Goal: Task Accomplishment & Management: Manage account settings

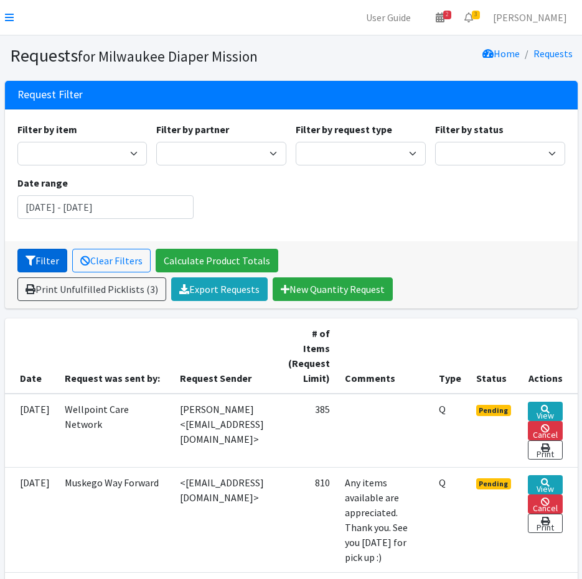
click at [35, 261] on button "Filter" at bounding box center [42, 261] width 50 height 24
drag, startPoint x: 4, startPoint y: 14, endPoint x: 14, endPoint y: 14, distance: 10.0
click at [4, 14] on nav "User Guide 2 2 Pick-ups remaining this week View Calendar 3 3 Requests 0 Partne…" at bounding box center [291, 17] width 582 height 35
click at [16, 20] on nav "User Guide 2 2 Pick-ups remaining this week View Calendar 3 3 Requests 0 Partne…" at bounding box center [291, 17] width 582 height 35
click at [6, 15] on icon at bounding box center [9, 17] width 9 height 10
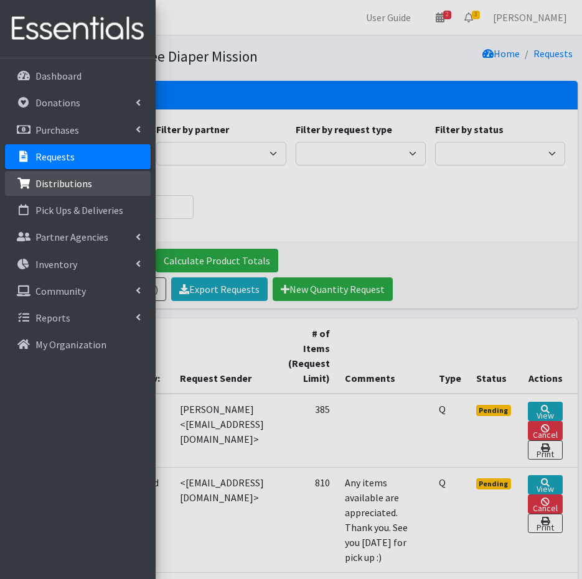
click at [111, 179] on link "Distributions" at bounding box center [78, 183] width 146 height 25
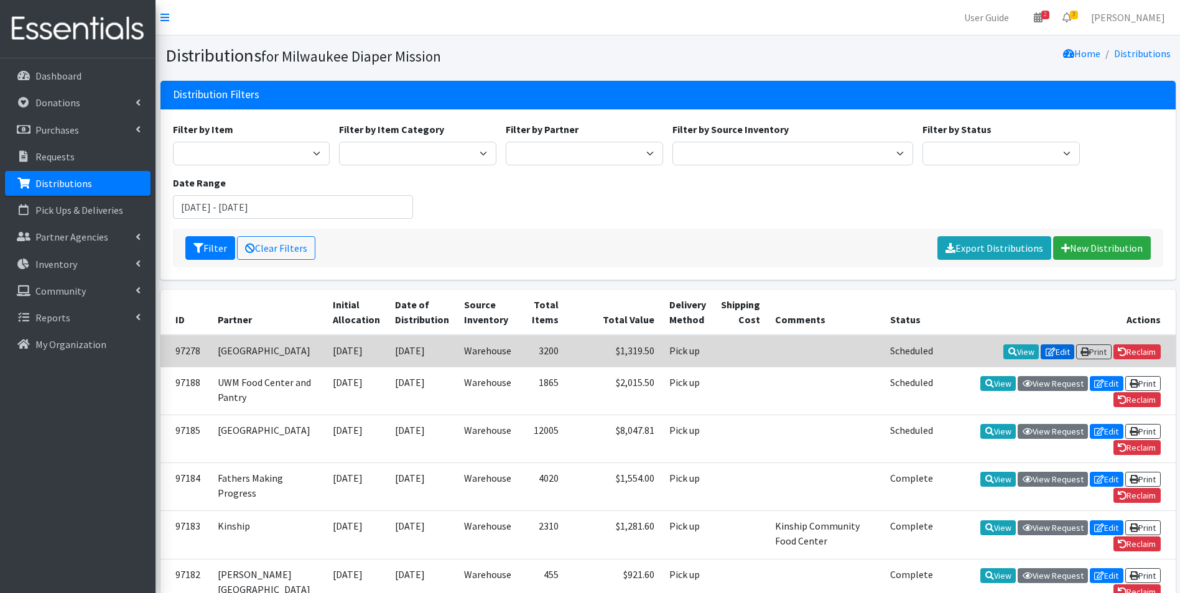
click at [581, 351] on link "Edit" at bounding box center [1058, 352] width 34 height 15
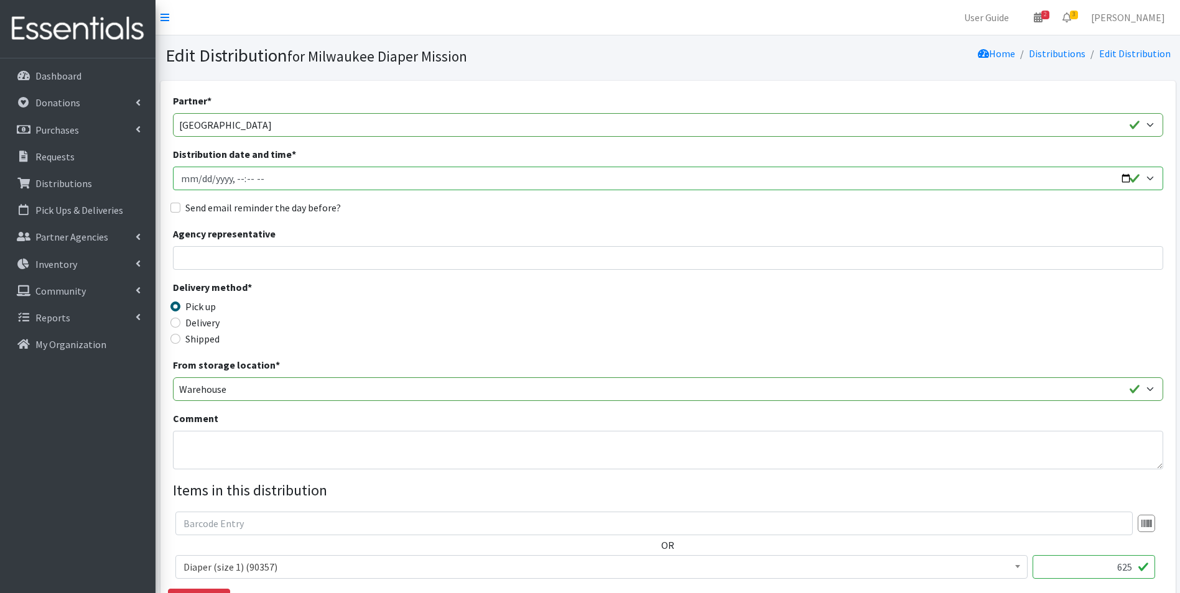
click at [1124, 177] on input "Distribution date and time *" at bounding box center [668, 179] width 990 height 24
type input "2025-10-01T12:00"
click at [237, 177] on input "Distribution date and time *" at bounding box center [668, 179] width 990 height 24
type input "2025-10-01T13:00"
drag, startPoint x: 169, startPoint y: 200, endPoint x: 176, endPoint y: 203, distance: 7.3
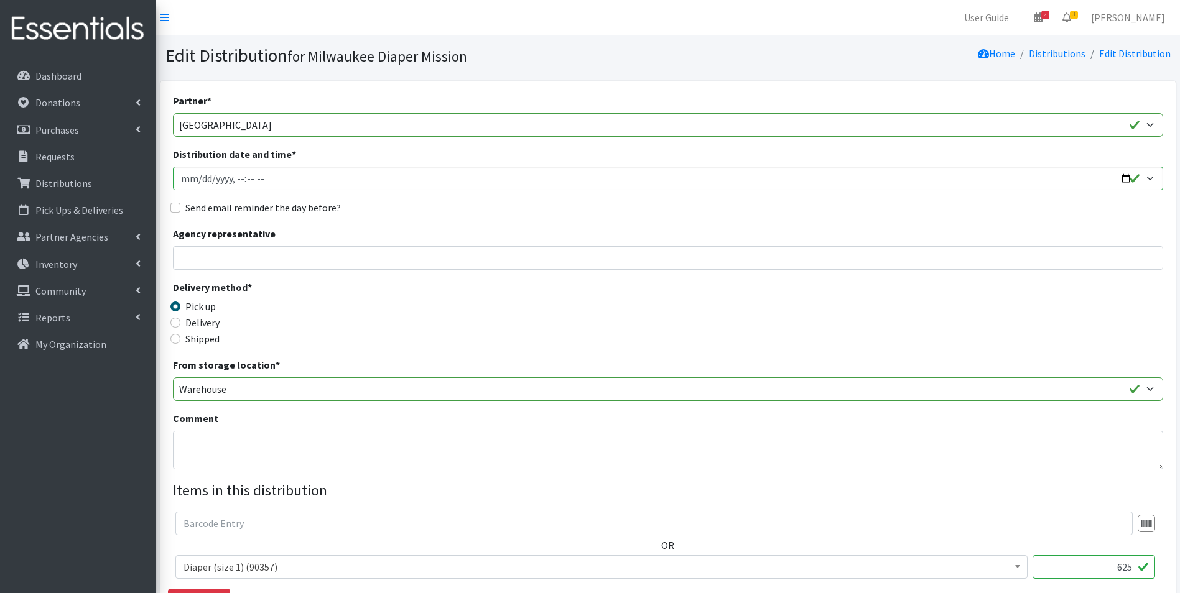
click at [176, 203] on input "Send email reminder the day before?" at bounding box center [175, 208] width 10 height 10
checkbox input "true"
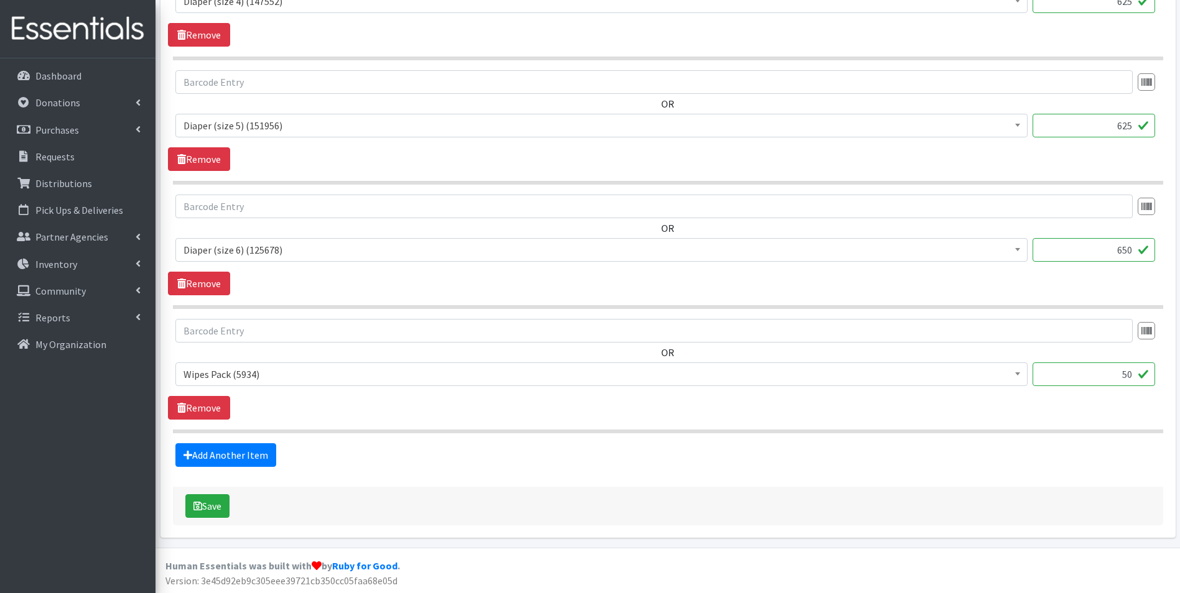
scroll to position [816, 0]
click at [215, 503] on button "Save" at bounding box center [207, 505] width 44 height 24
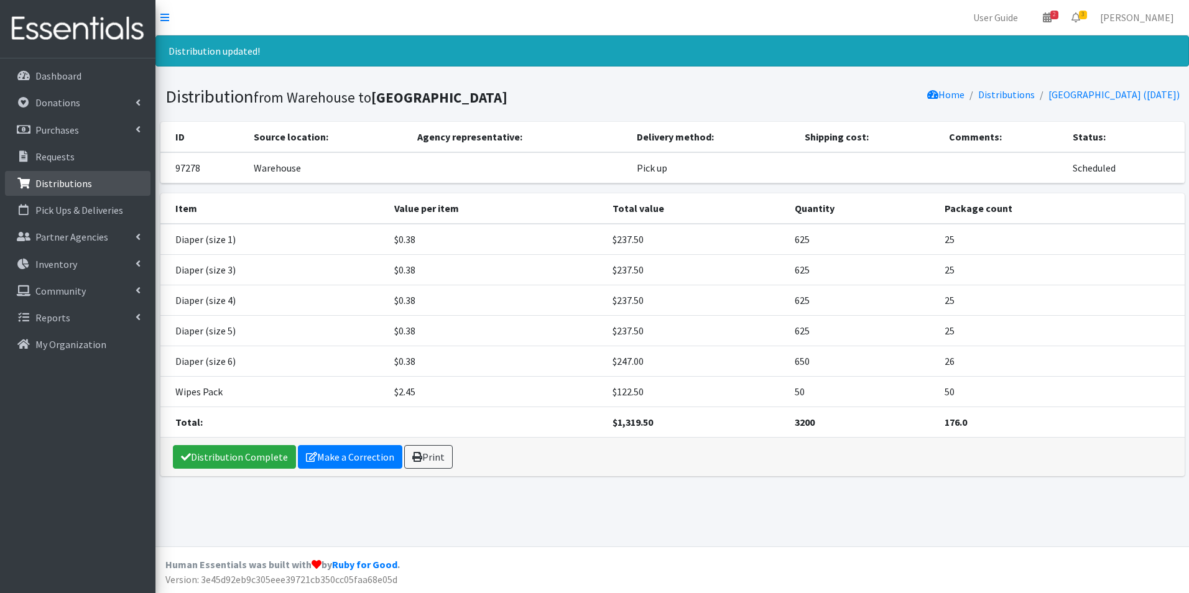
click at [77, 185] on p "Distributions" at bounding box center [63, 183] width 57 height 12
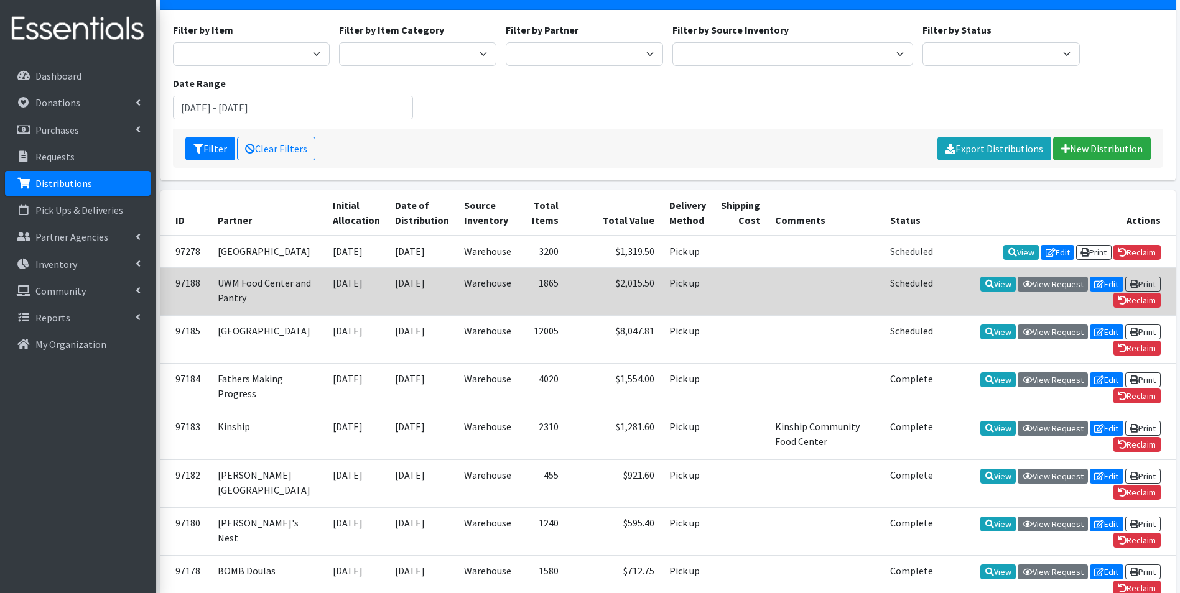
scroll to position [124, 0]
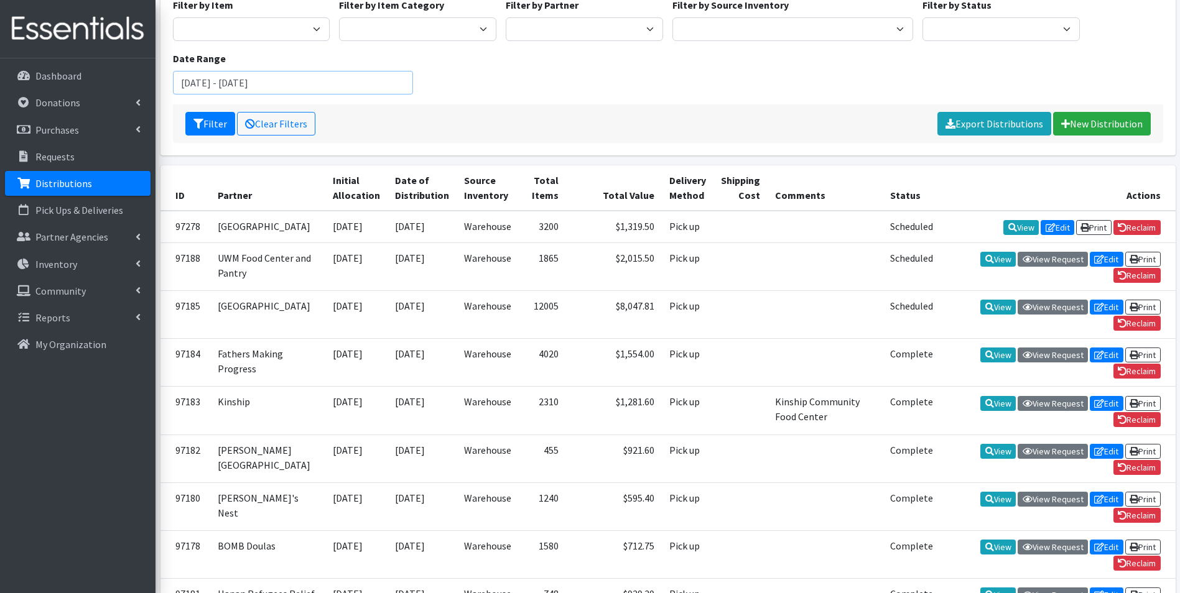
click at [229, 83] on input "July 30, 2025 - October 30, 2025" at bounding box center [293, 83] width 241 height 24
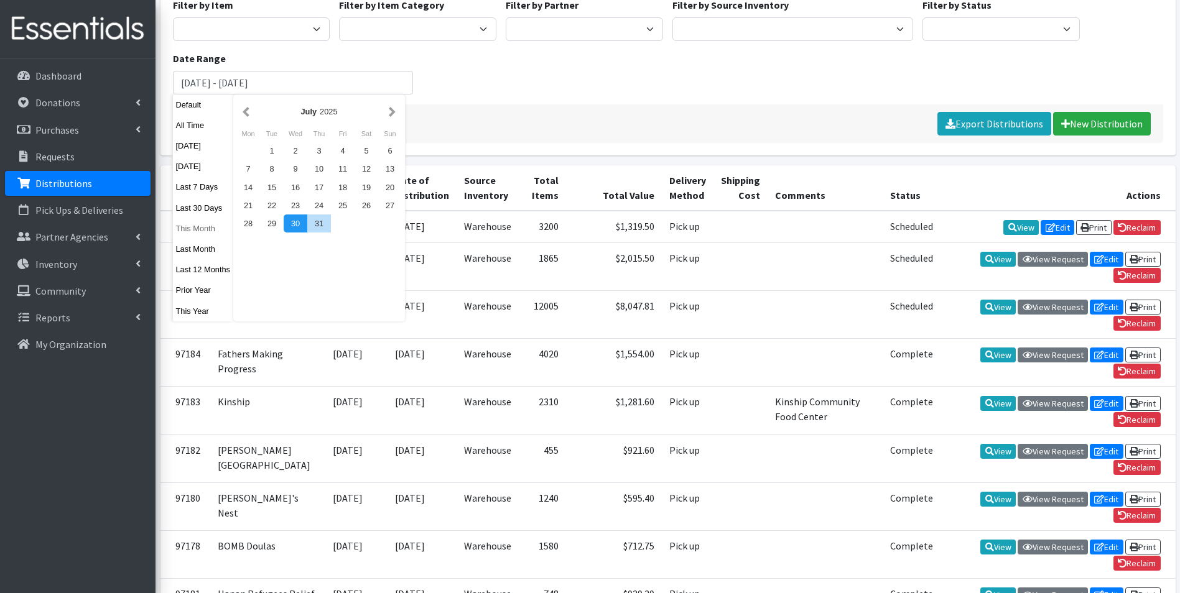
click at [182, 227] on button "This Month" at bounding box center [203, 229] width 61 height 18
type input "September 1, 2025 - September 30, 2025"
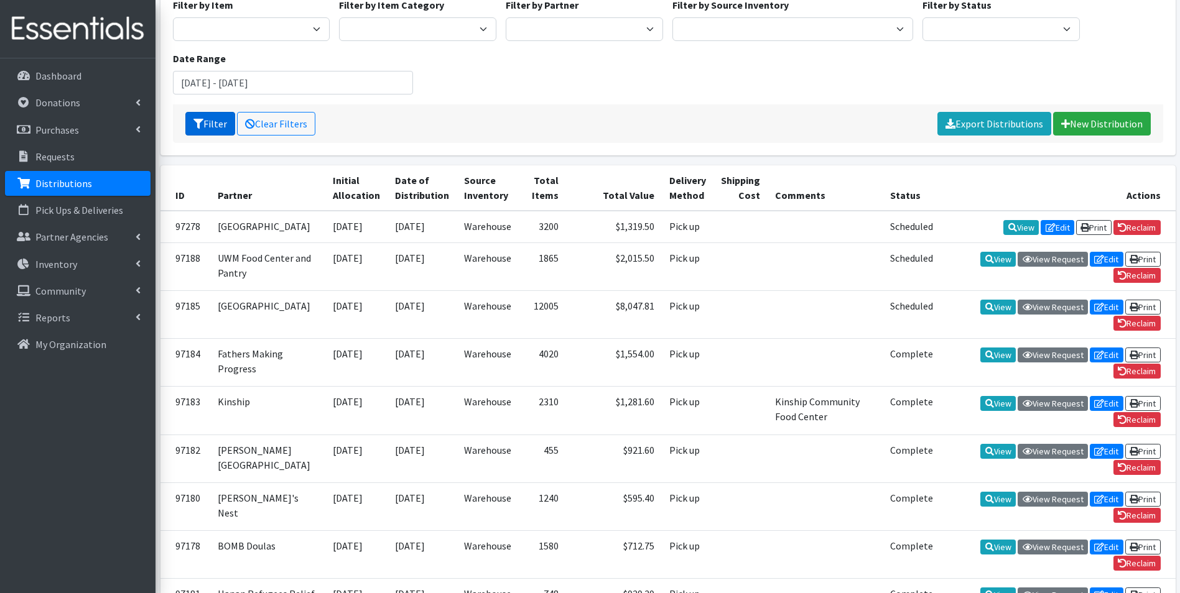
drag, startPoint x: 202, startPoint y: 119, endPoint x: 222, endPoint y: 167, distance: 51.5
click at [202, 119] on icon "submit" at bounding box center [198, 124] width 10 height 10
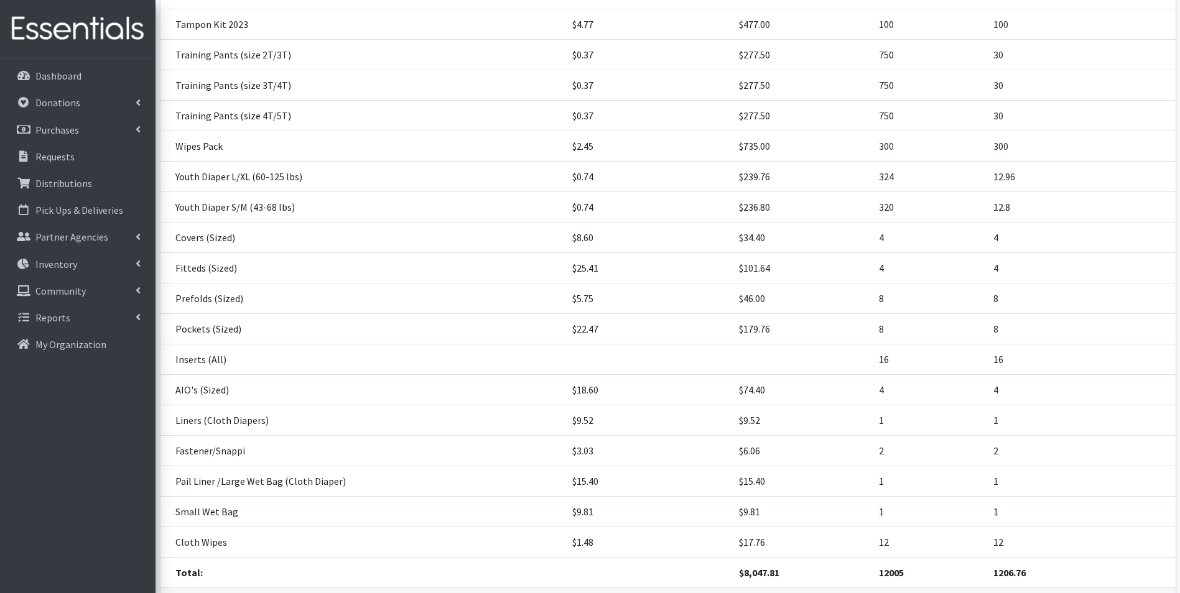
scroll to position [569, 0]
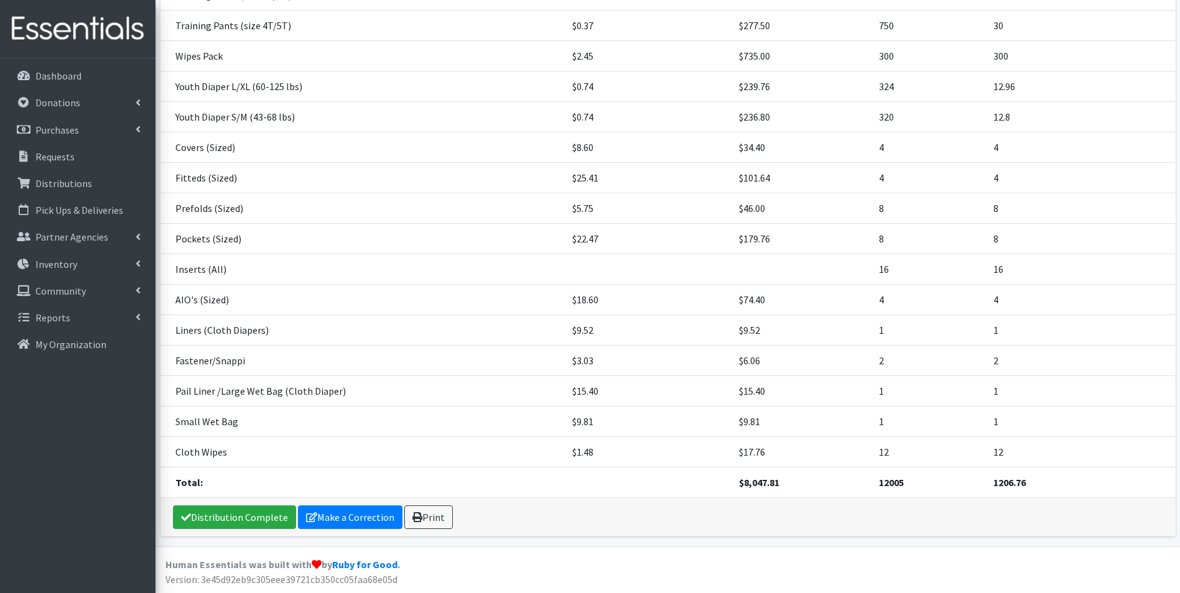
click at [256, 504] on div "Distribution Complete Make a Correction Print" at bounding box center [667, 517] width 1015 height 39
click at [256, 514] on link "Distribution Complete" at bounding box center [234, 518] width 123 height 24
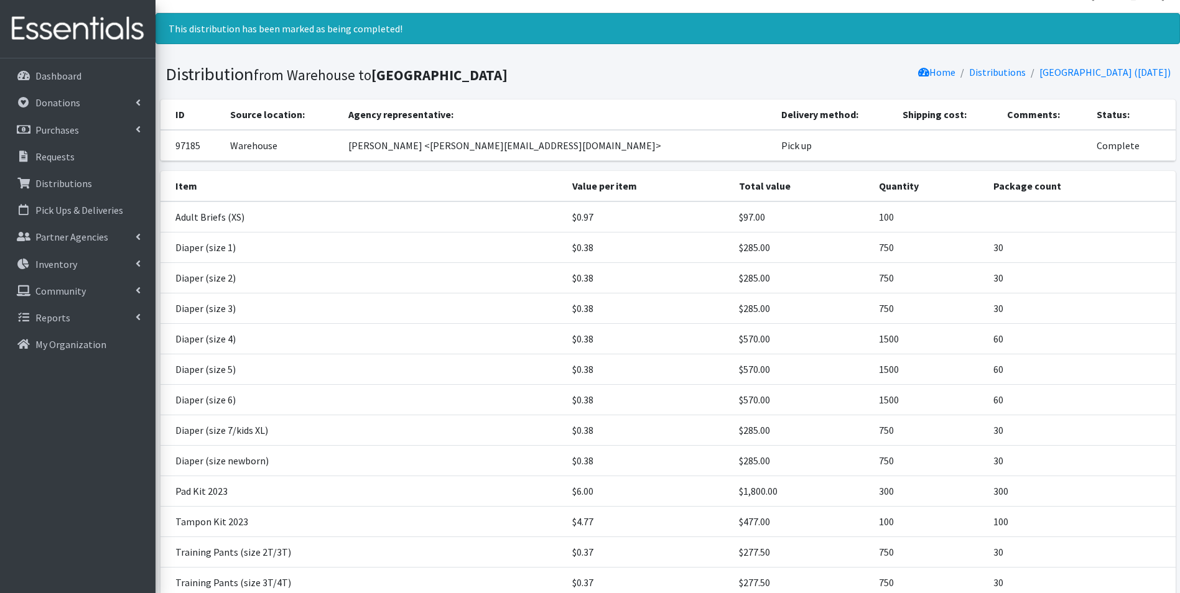
scroll to position [0, 0]
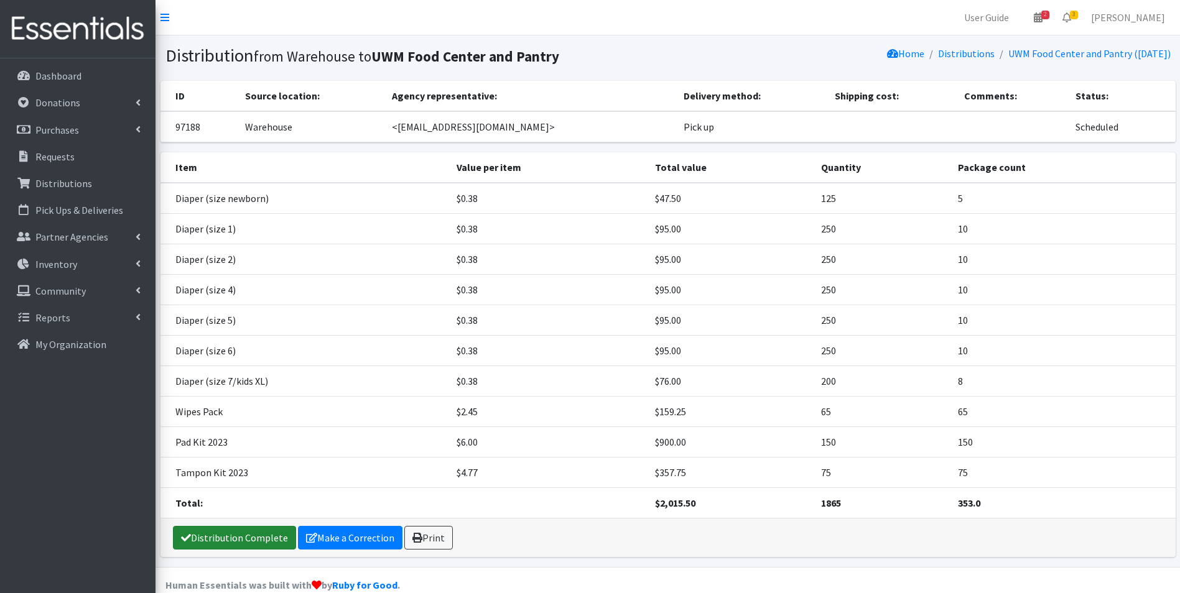
click at [200, 539] on link "Distribution Complete" at bounding box center [234, 538] width 123 height 24
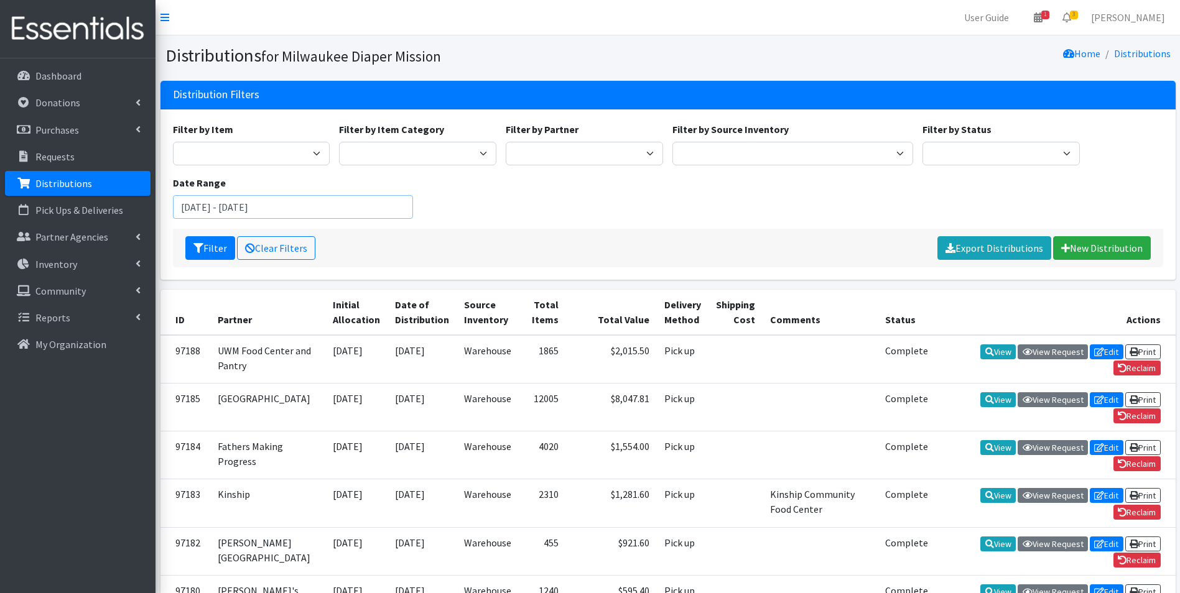
click at [305, 198] on input "[DATE] - [DATE]" at bounding box center [293, 207] width 241 height 24
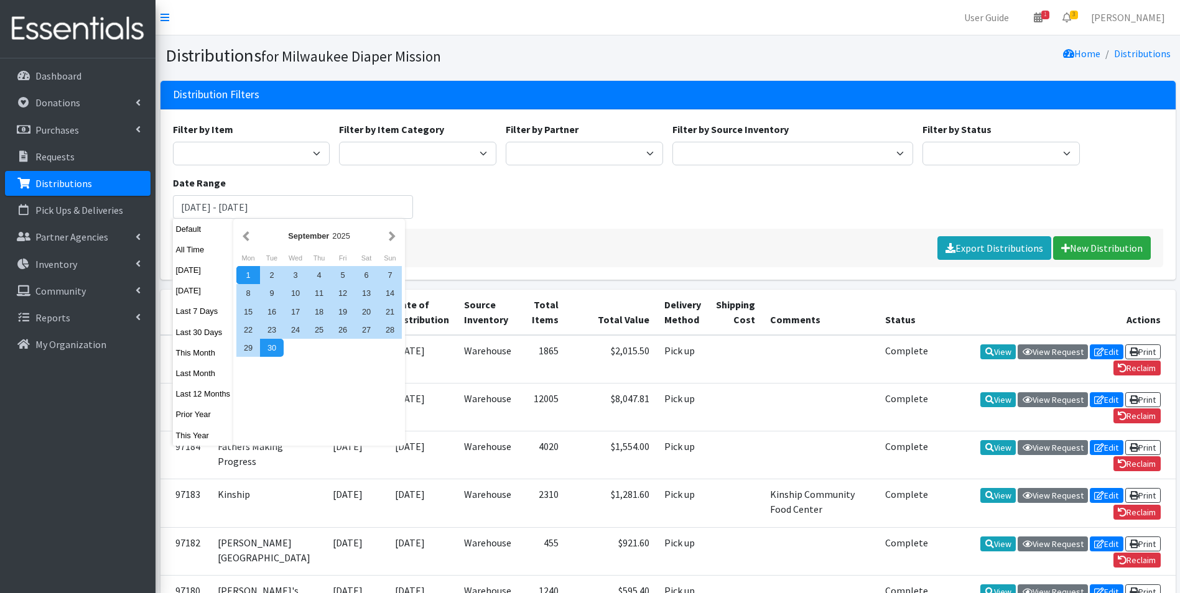
click at [255, 271] on div "1" at bounding box center [248, 275] width 24 height 18
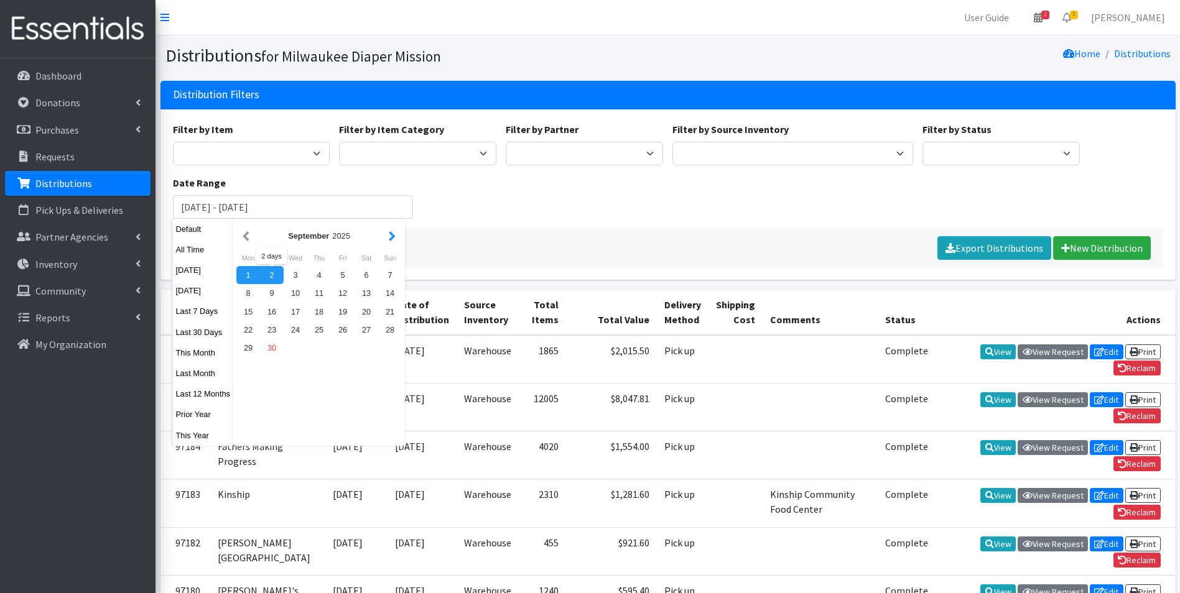
click at [397, 237] on button "button" at bounding box center [392, 236] width 13 height 16
click at [292, 276] on div "1" at bounding box center [296, 275] width 24 height 18
type input "September 1, 2025 - October 1, 2025"
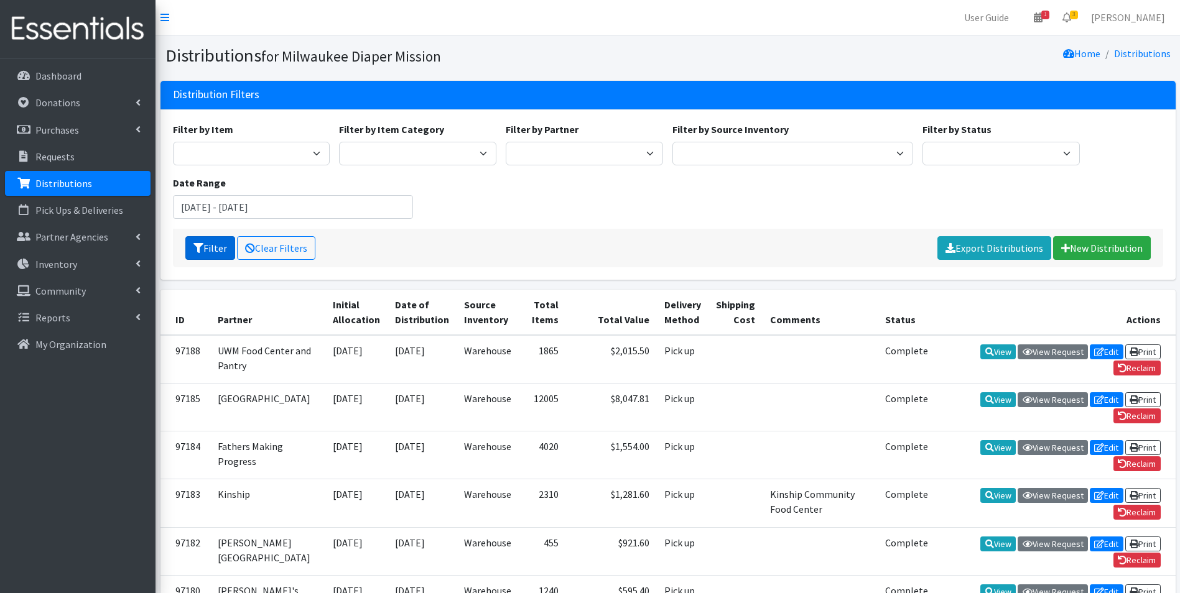
click at [211, 241] on button "Filter" at bounding box center [210, 248] width 50 height 24
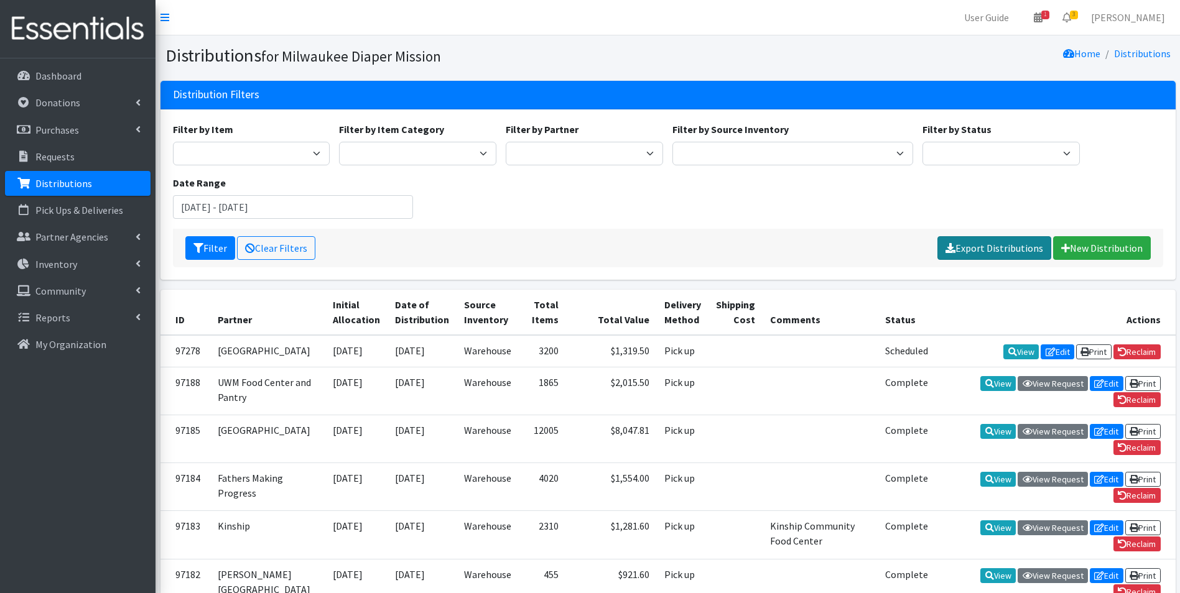
click at [955, 246] on icon at bounding box center [950, 248] width 10 height 10
drag, startPoint x: 812, startPoint y: 26, endPoint x: 815, endPoint y: 32, distance: 7.3
click at [812, 26] on nav "User Guide 1 1 Pick-ups remaining this week View Calendar 3 3 Requests 0 Partne…" at bounding box center [667, 17] width 1024 height 35
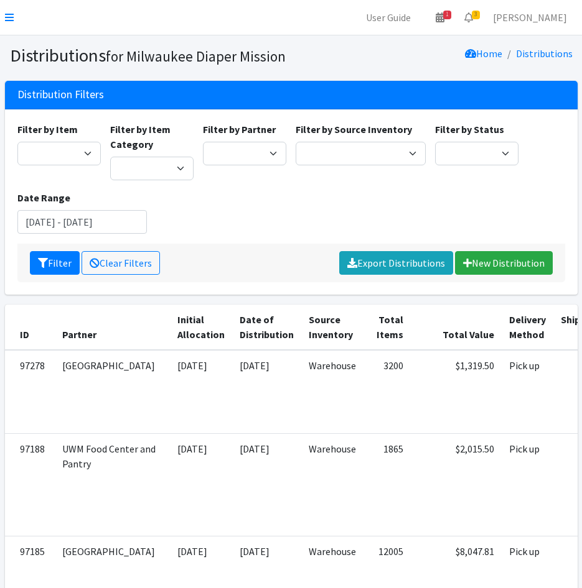
click at [16, 15] on nav "User Guide 1 1 Pick-ups remaining this week View Calendar 3 3 Requests 0 Partne…" at bounding box center [291, 17] width 582 height 35
click at [13, 16] on icon at bounding box center [9, 17] width 9 height 10
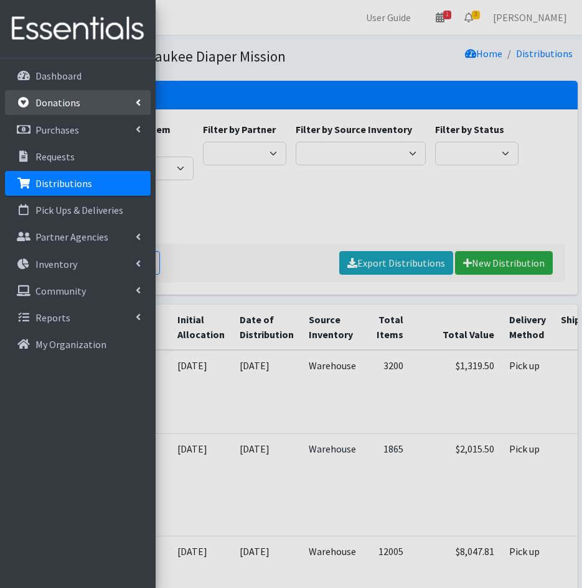
click at [42, 111] on link "Donations" at bounding box center [78, 102] width 146 height 25
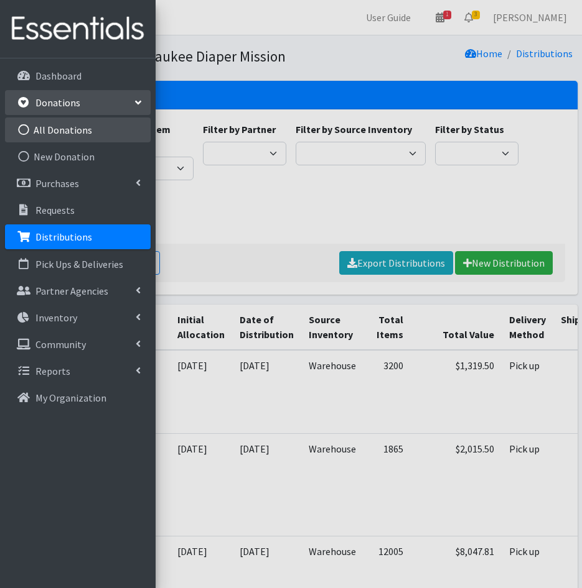
click at [47, 134] on link "All Donations" at bounding box center [78, 130] width 146 height 25
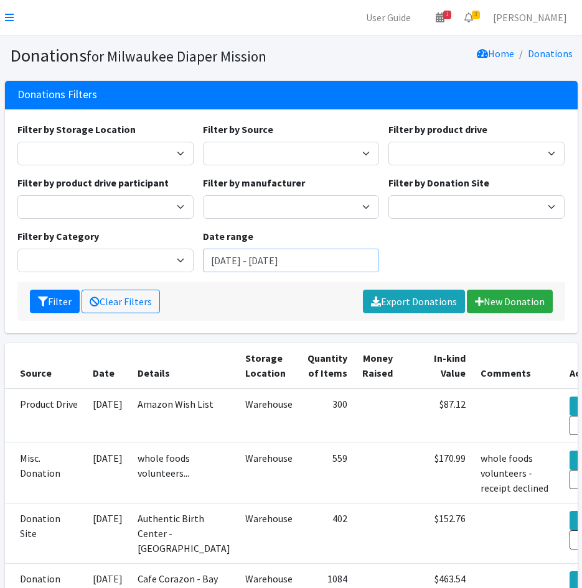
click at [242, 265] on input "July 30, 2025 - October 30, 2025" at bounding box center [291, 261] width 176 height 24
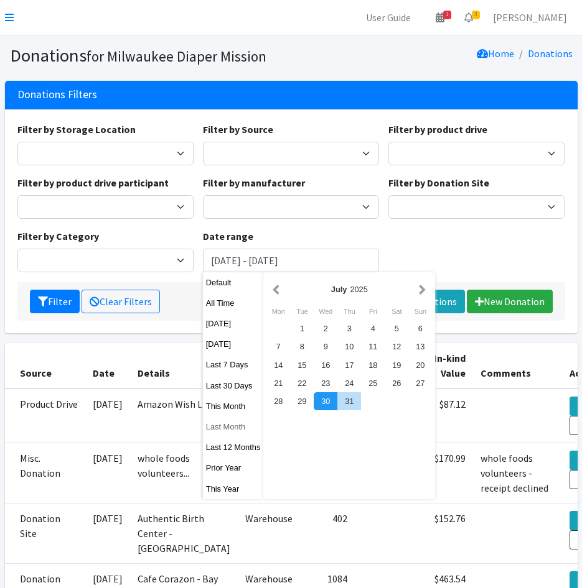
click at [221, 430] on button "Last Month" at bounding box center [233, 427] width 61 height 18
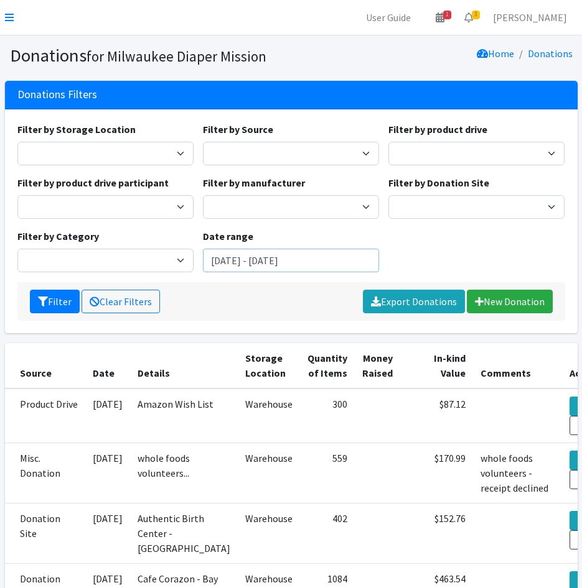
click at [238, 261] on input "August 1, 2025 - August 31, 2025" at bounding box center [291, 261] width 176 height 24
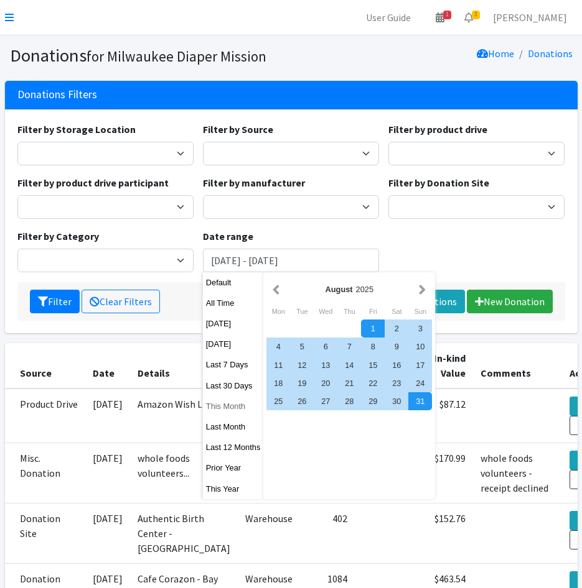
click at [236, 411] on button "This Month" at bounding box center [233, 406] width 61 height 18
type input "September 1, 2025 - September 30, 2025"
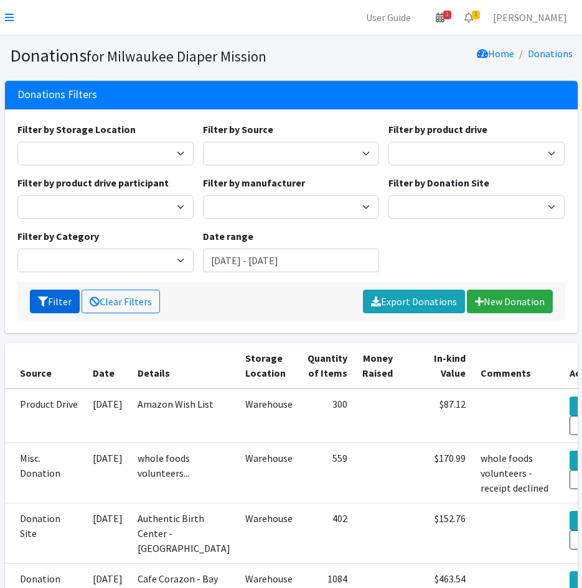
click at [55, 299] on button "Filter" at bounding box center [55, 302] width 50 height 24
click at [376, 301] on icon at bounding box center [376, 302] width 10 height 10
click at [226, 25] on nav "User Guide 1 1 Pick-ups remaining this week View Calendar 3 3 Requests 0 Partne…" at bounding box center [291, 17] width 582 height 35
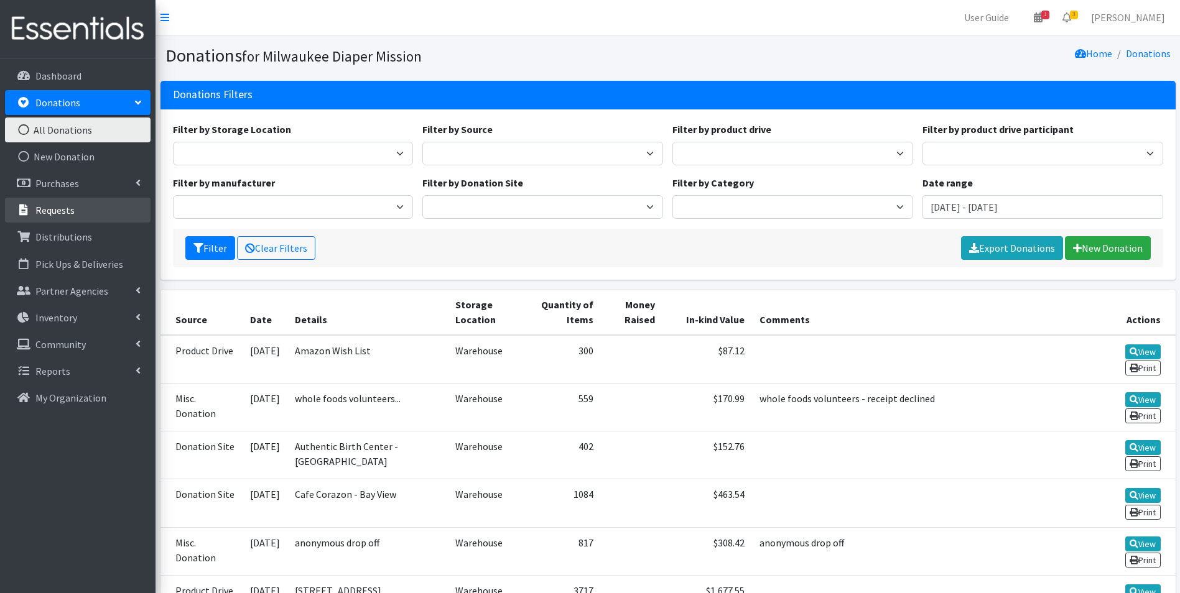
click at [83, 213] on link "Requests" at bounding box center [78, 210] width 146 height 25
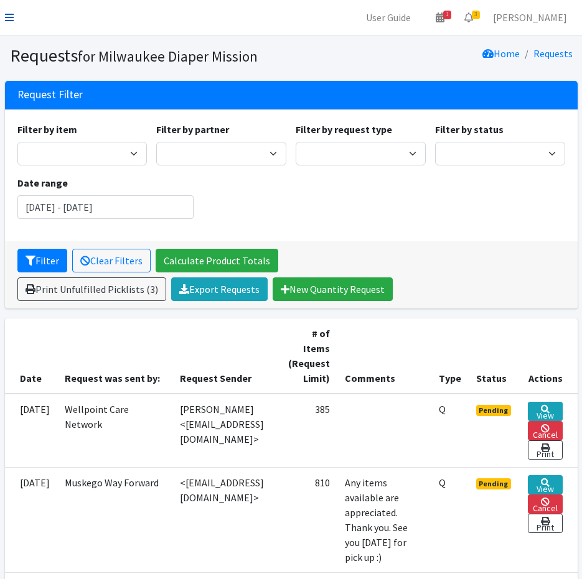
click at [8, 14] on icon at bounding box center [9, 17] width 9 height 10
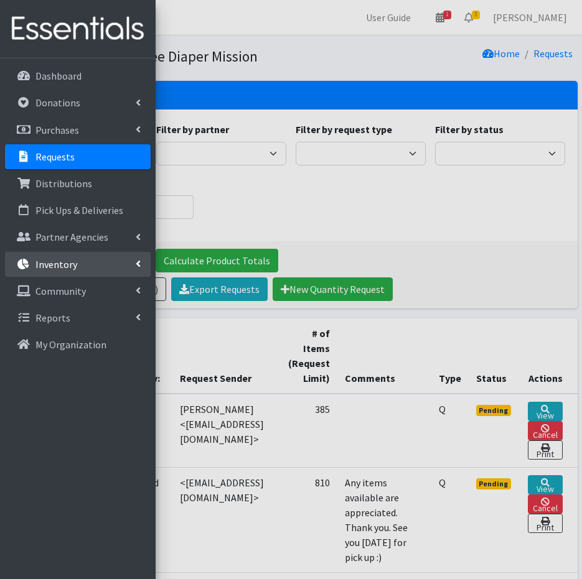
click at [38, 262] on p "Inventory" at bounding box center [56, 264] width 42 height 12
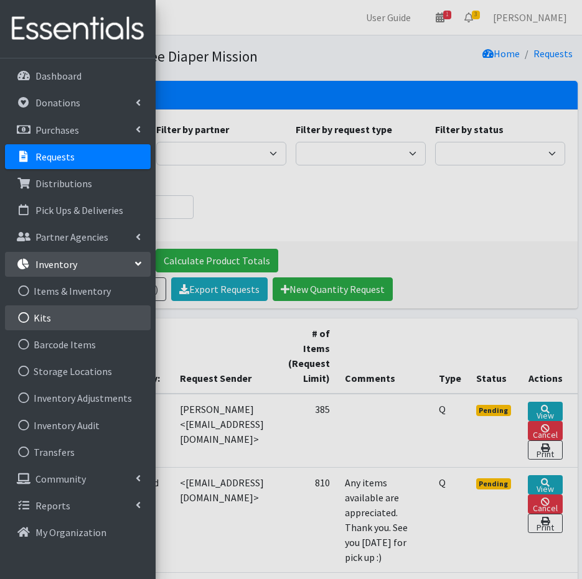
click at [60, 321] on link "Kits" at bounding box center [78, 317] width 146 height 25
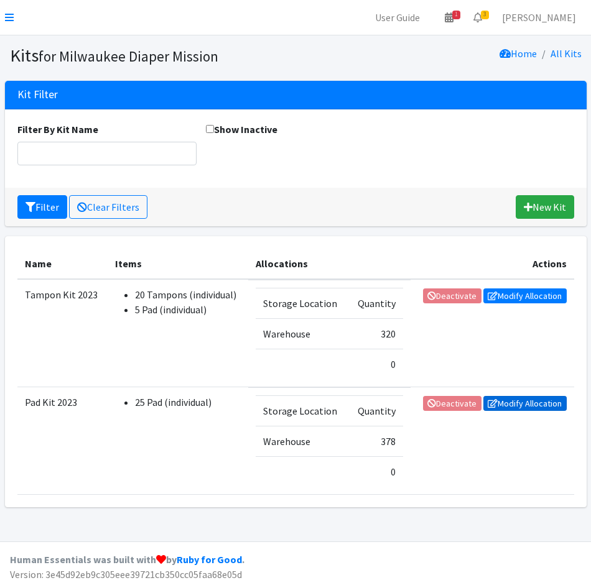
click at [531, 402] on link "Modify Allocation" at bounding box center [524, 403] width 83 height 15
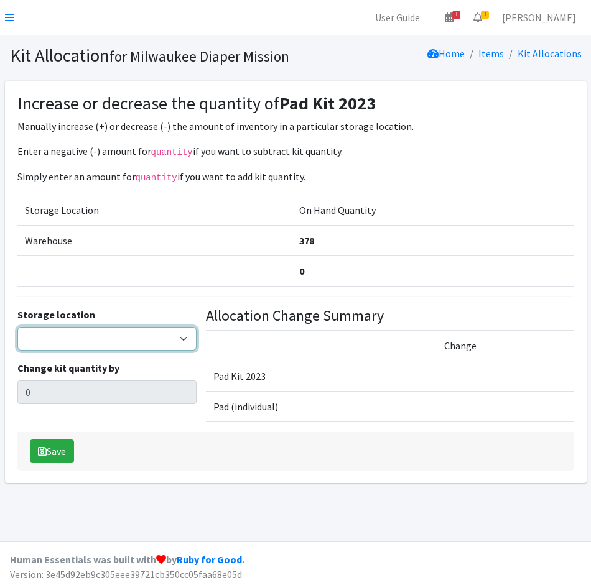
drag, startPoint x: 82, startPoint y: 330, endPoint x: 83, endPoint y: 350, distance: 19.9
click at [82, 330] on select "Warehouse" at bounding box center [106, 339] width 179 height 24
select select "126"
click at [17, 327] on select "Warehouse" at bounding box center [106, 339] width 179 height 24
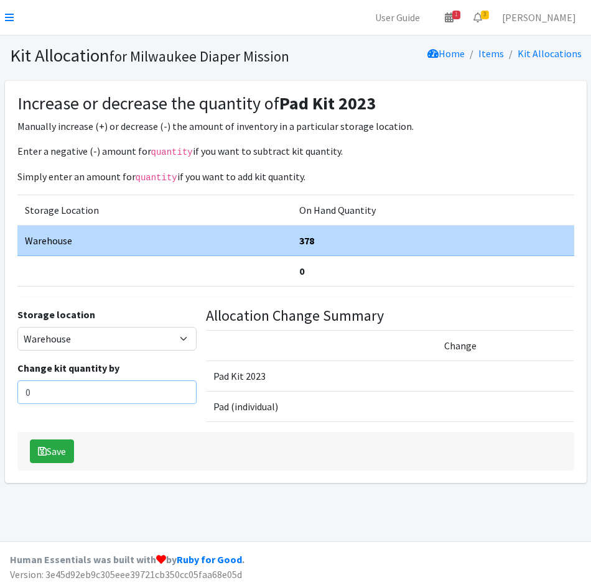
drag, startPoint x: 49, startPoint y: 391, endPoint x: -22, endPoint y: 389, distance: 70.9
click at [0, 389] on html "User Guide 1 1 Pick-ups remaining this week View Calendar 3 3 Requests 0 Partne…" at bounding box center [295, 294] width 591 height 588
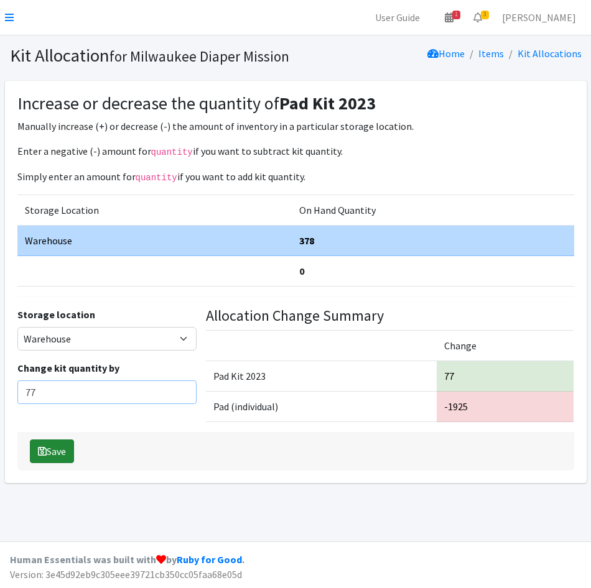
type input "77"
click at [70, 444] on button "Save" at bounding box center [52, 452] width 44 height 24
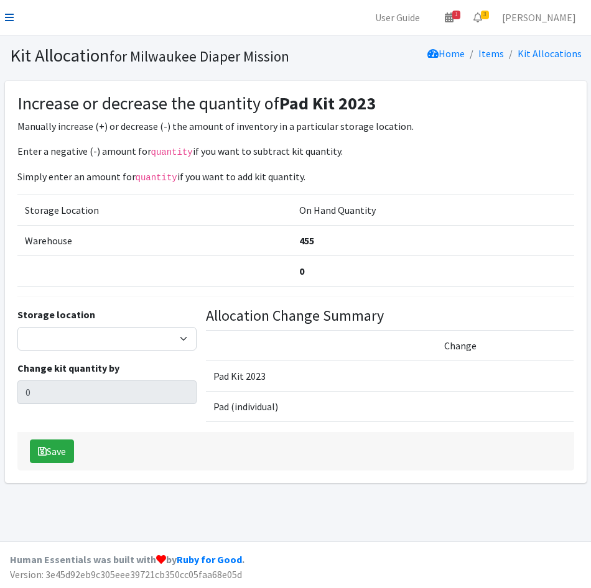
click at [11, 24] on link at bounding box center [9, 17] width 9 height 15
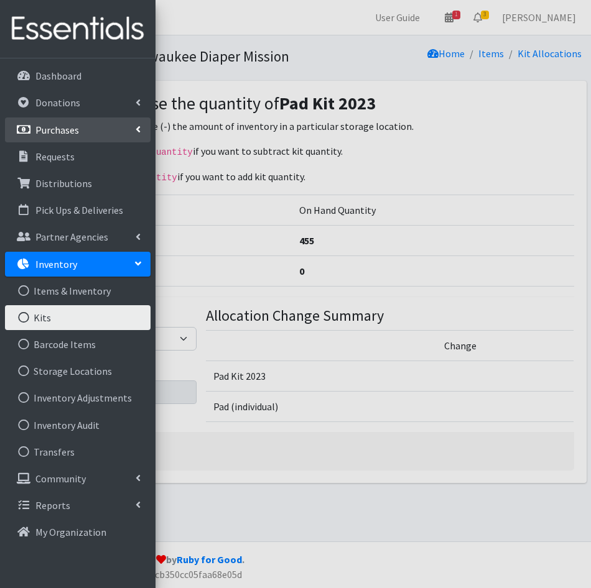
click at [61, 128] on p "Purchases" at bounding box center [57, 130] width 44 height 12
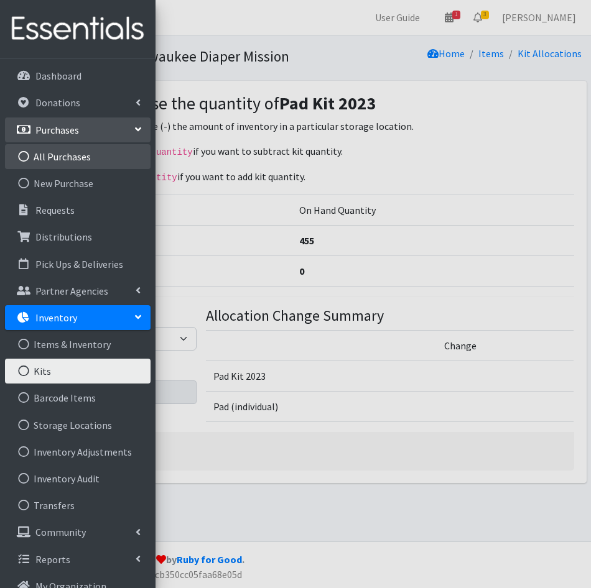
click at [65, 154] on link "All Purchases" at bounding box center [78, 156] width 146 height 25
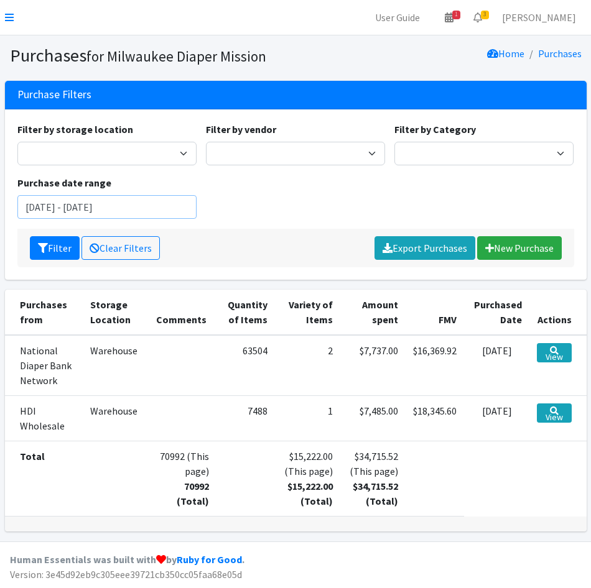
click at [116, 203] on input "[DATE] - [DATE]" at bounding box center [106, 207] width 179 height 24
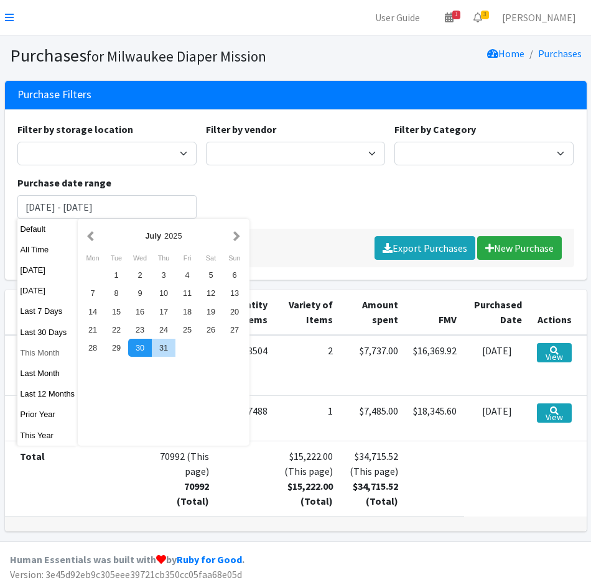
click at [47, 352] on button "This Month" at bounding box center [47, 353] width 61 height 18
type input "[DATE] - [DATE]"
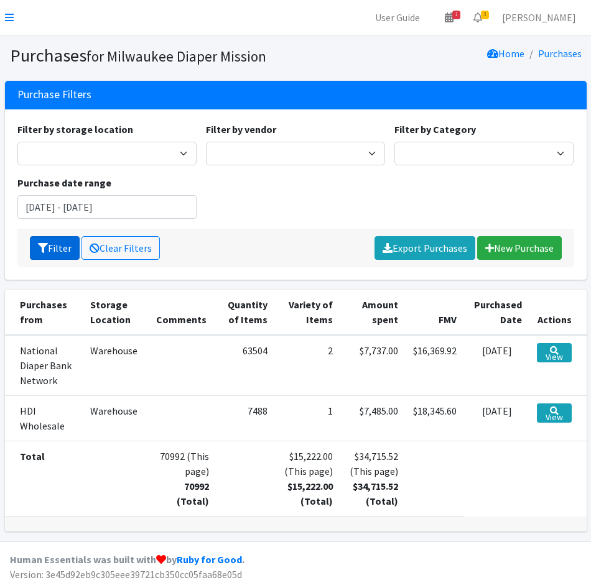
click at [42, 247] on icon "submit" at bounding box center [43, 248] width 10 height 10
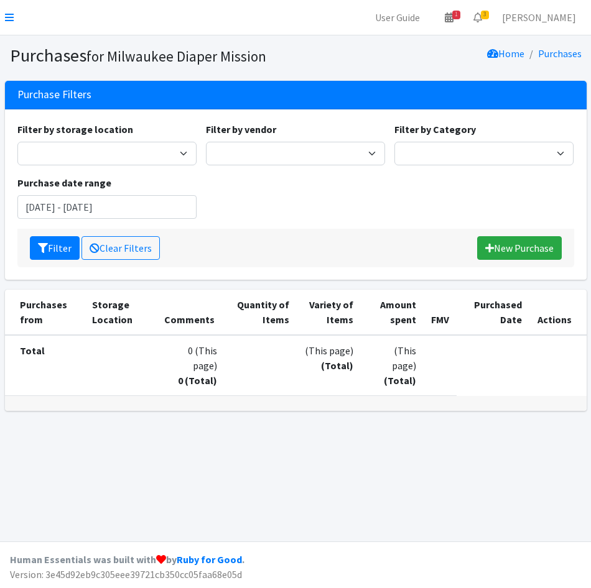
click at [14, 17] on nav "User Guide 1 1 Pick-ups remaining this week View Calendar 3 3 Requests 0 Partne…" at bounding box center [295, 17] width 591 height 35
click at [10, 16] on icon at bounding box center [9, 17] width 9 height 10
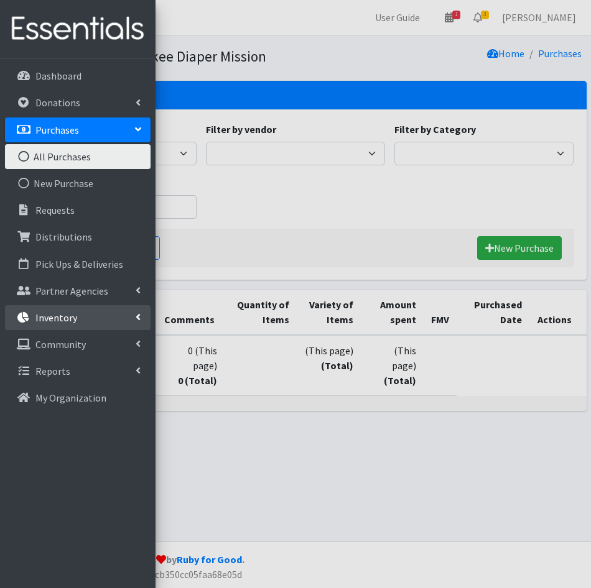
click at [74, 329] on link "Inventory" at bounding box center [78, 317] width 146 height 25
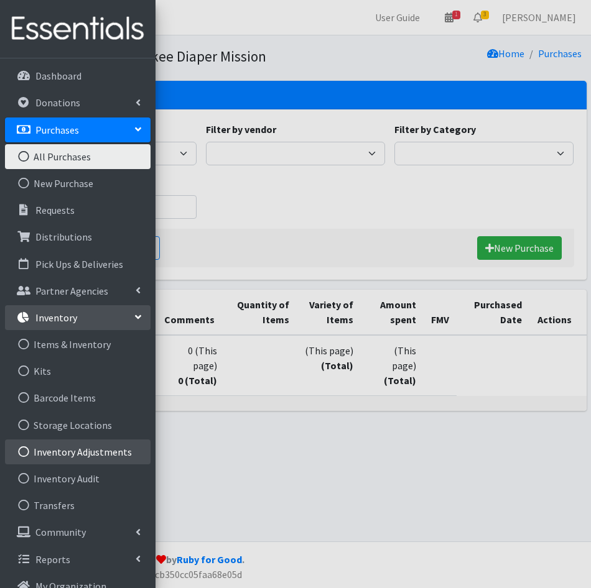
click at [77, 453] on link "Inventory Adjustments" at bounding box center [78, 452] width 146 height 25
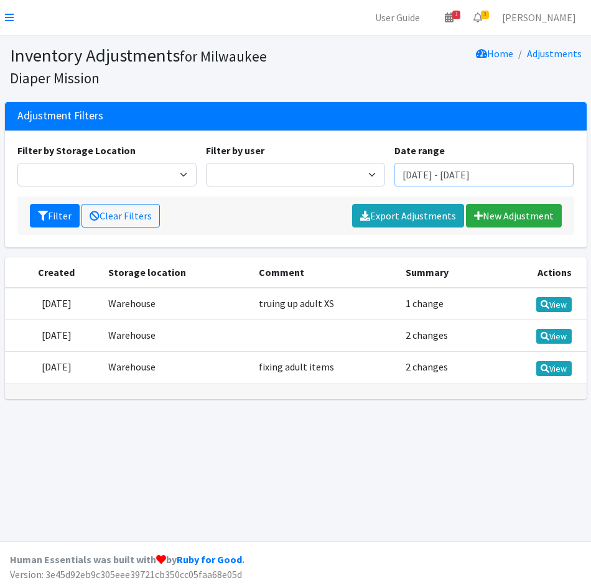
click at [475, 175] on input "[DATE] - [DATE]" at bounding box center [483, 175] width 179 height 24
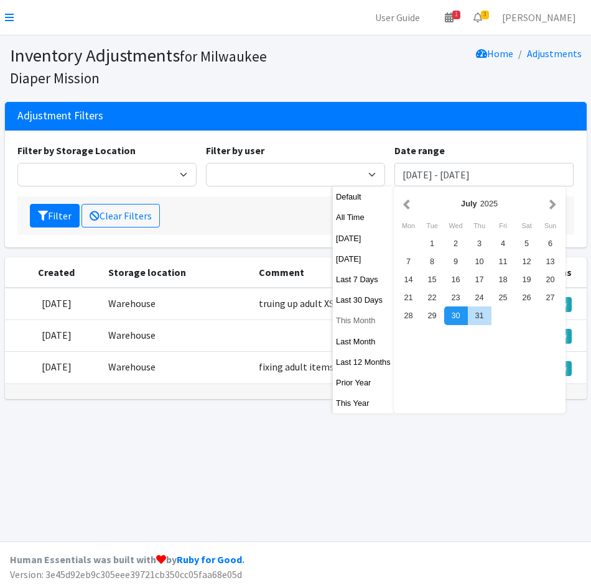
click at [360, 323] on button "This Month" at bounding box center [363, 321] width 61 height 18
type input "[DATE] - [DATE]"
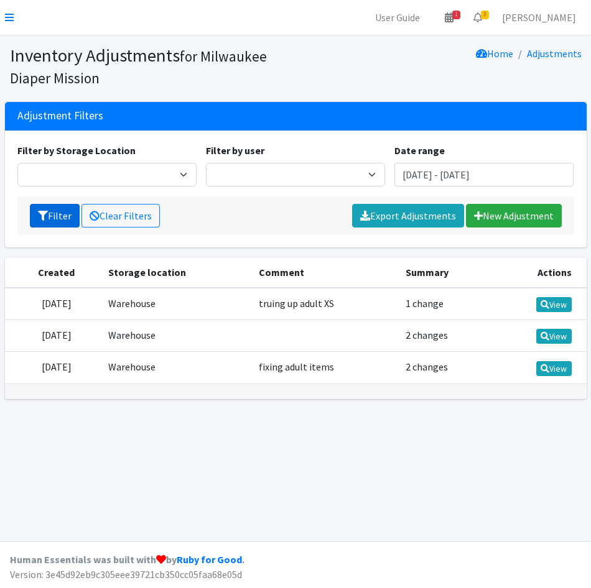
click at [37, 211] on button "Filter" at bounding box center [55, 216] width 50 height 24
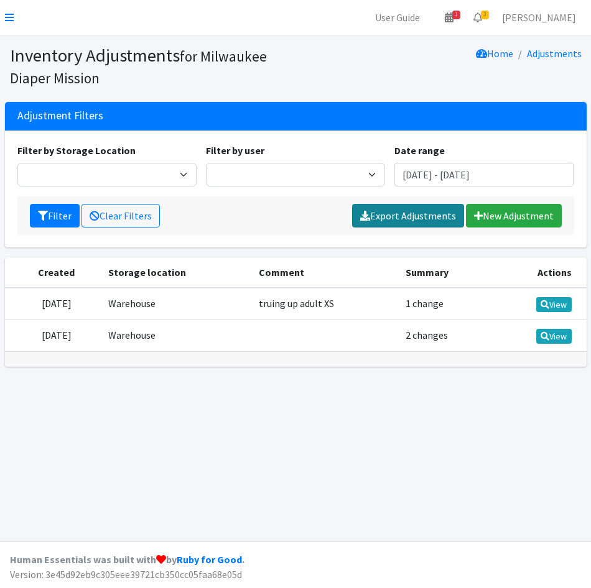
click at [424, 216] on link "Export Adjustments" at bounding box center [408, 216] width 112 height 24
click at [8, 17] on icon at bounding box center [9, 17] width 9 height 10
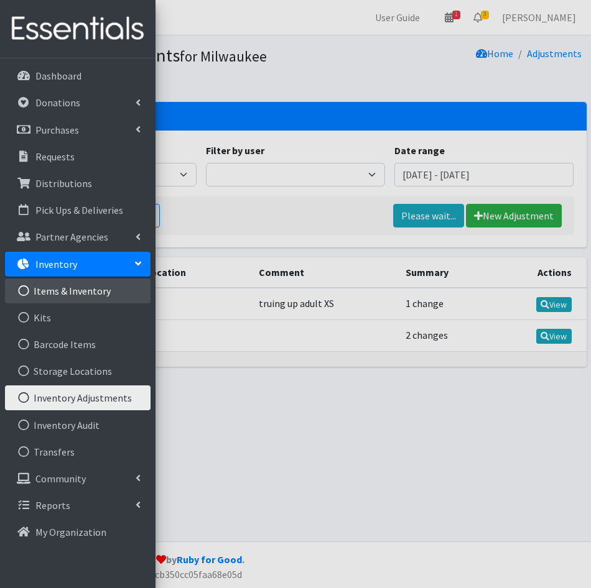
click at [60, 286] on link "Items & Inventory" at bounding box center [78, 291] width 146 height 25
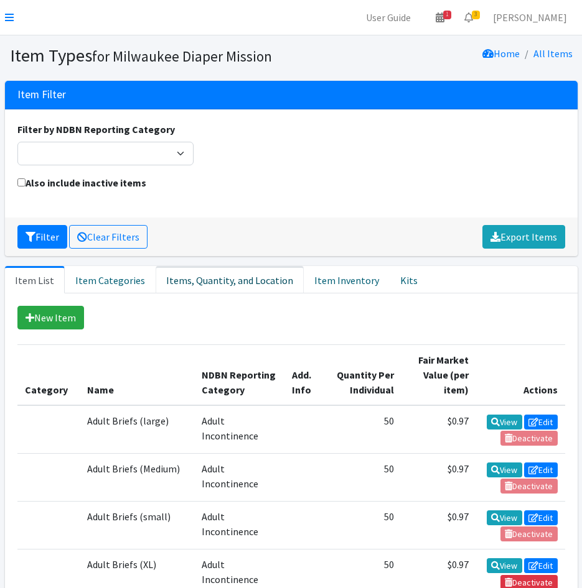
click at [215, 281] on link "Items, Quantity, and Location" at bounding box center [229, 279] width 148 height 27
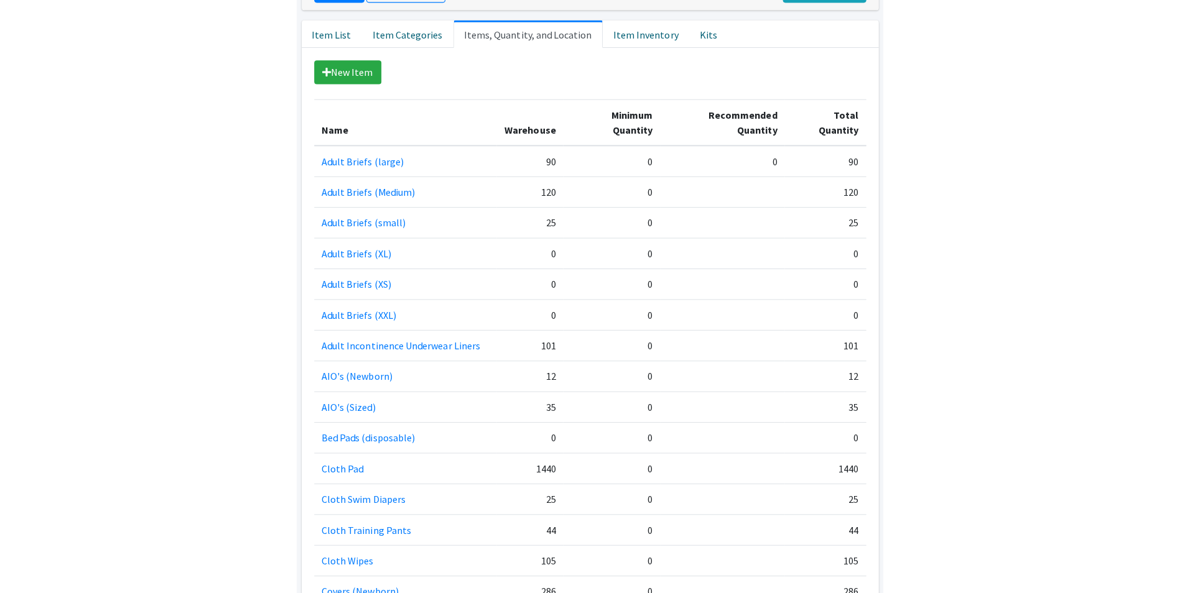
scroll to position [9, 0]
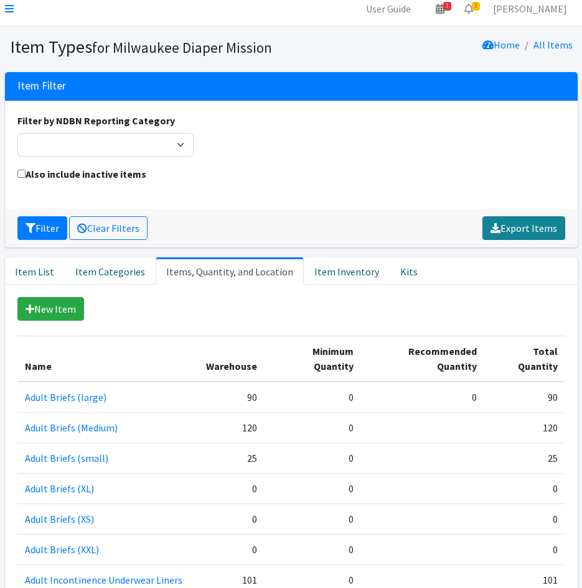
click at [511, 230] on link "Export Items" at bounding box center [523, 228] width 83 height 24
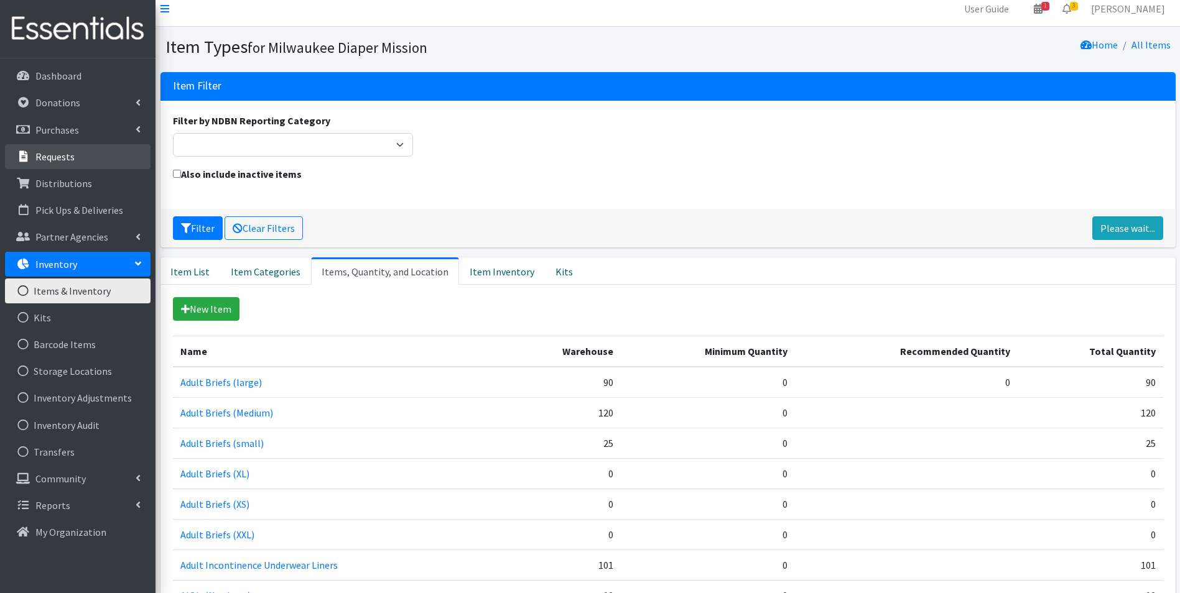
click at [64, 157] on p "Requests" at bounding box center [54, 157] width 39 height 12
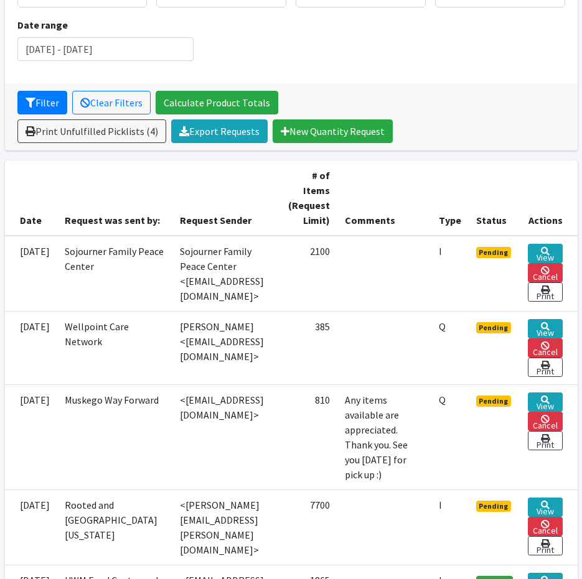
scroll to position [187, 0]
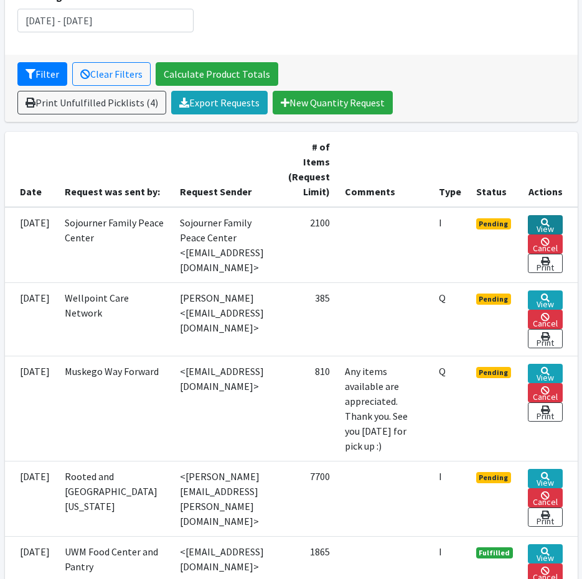
click at [546, 222] on link "View" at bounding box center [544, 224] width 34 height 19
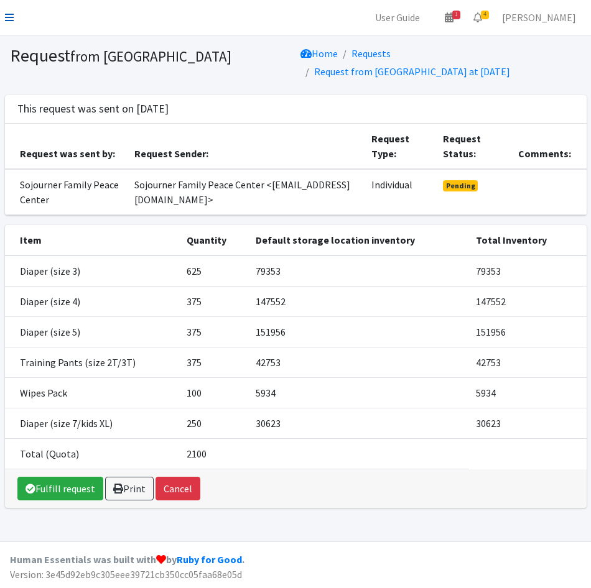
click at [12, 14] on icon at bounding box center [9, 17] width 9 height 10
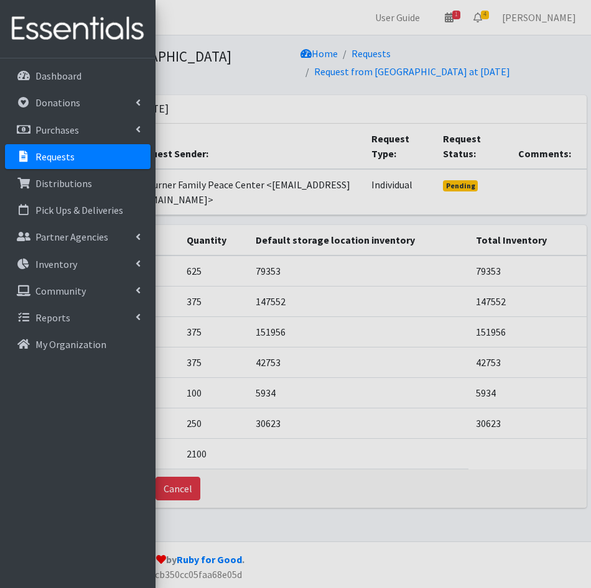
click at [44, 152] on p "Requests" at bounding box center [54, 157] width 39 height 12
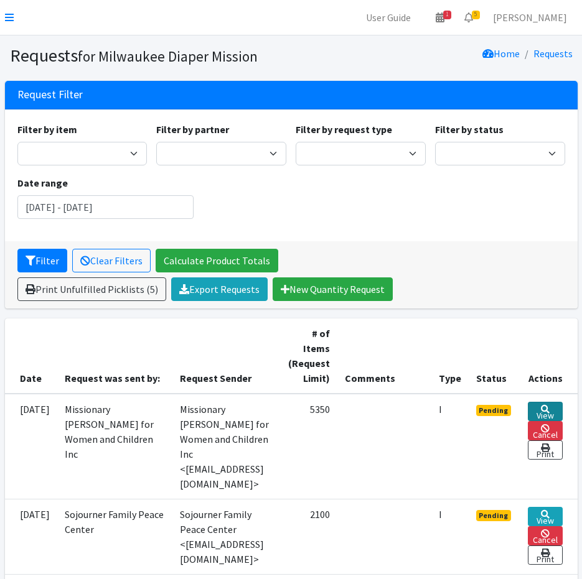
click at [562, 407] on link "View" at bounding box center [544, 411] width 34 height 19
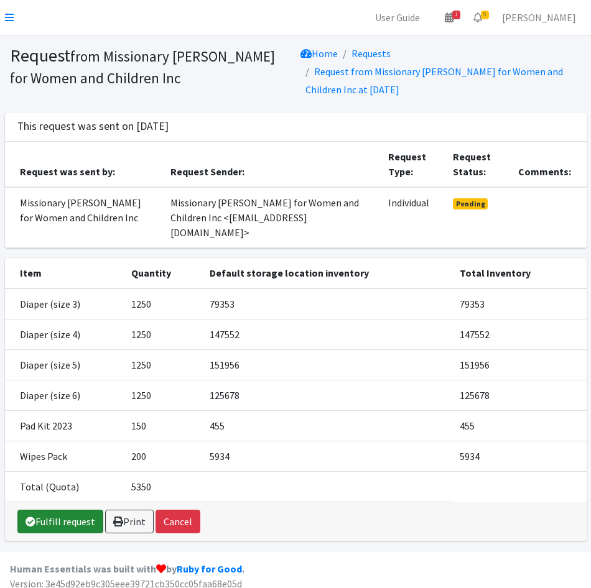
click at [38, 510] on link "Fulfill request" at bounding box center [60, 522] width 86 height 24
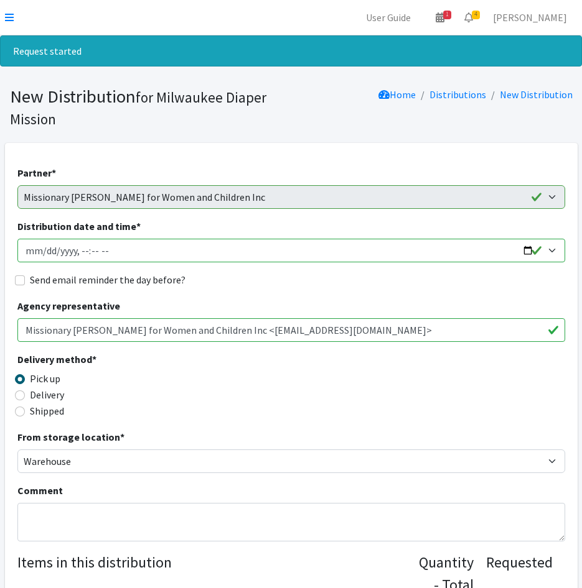
click at [42, 249] on input "Distribution date and time *" at bounding box center [290, 251] width 547 height 24
click at [32, 246] on input "Distribution date and time *" at bounding box center [290, 251] width 547 height 24
type input "2025-10-30T23:59"
type input "2025-10-08T11:30"
click at [19, 279] on input "Send email reminder the day before?" at bounding box center [20, 281] width 10 height 10
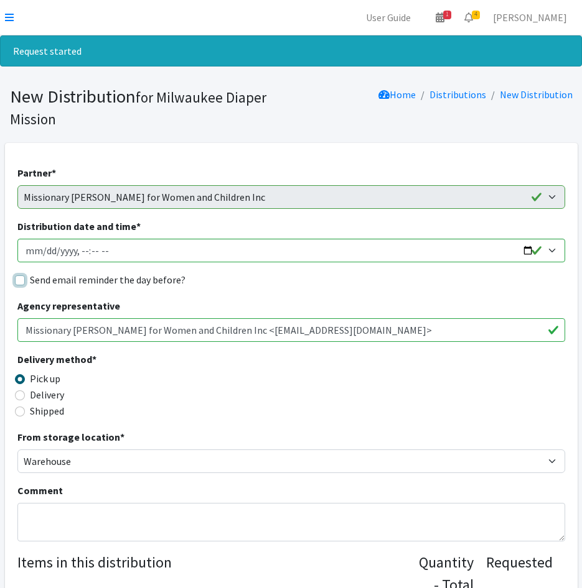
checkbox input "true"
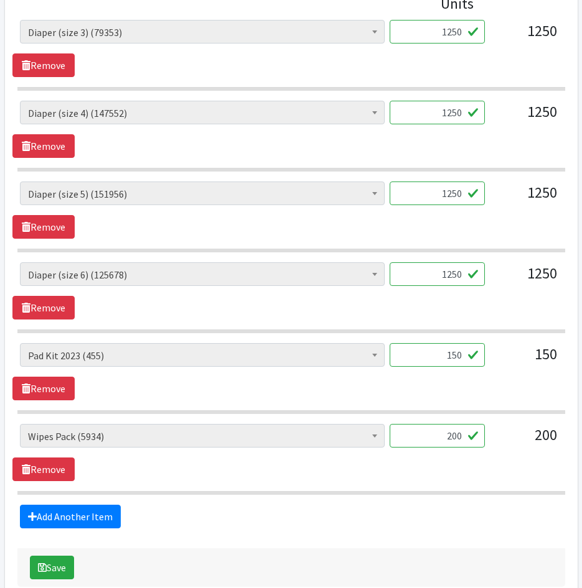
scroll to position [672, 0]
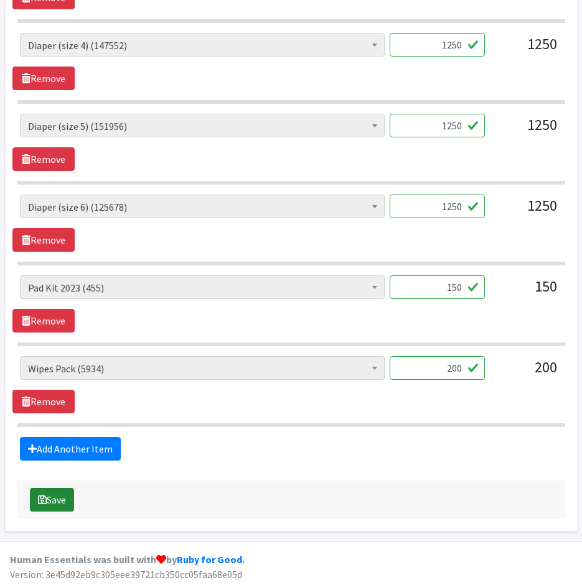
click at [45, 501] on icon "submit" at bounding box center [42, 500] width 9 height 10
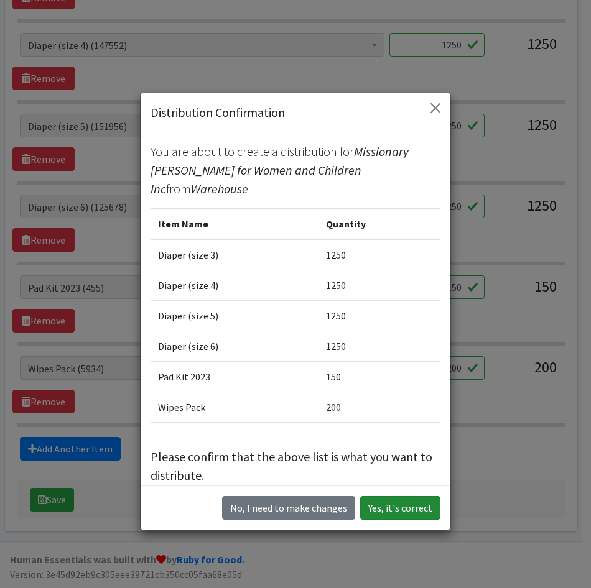
click at [381, 508] on button "Yes, it's correct" at bounding box center [400, 508] width 80 height 24
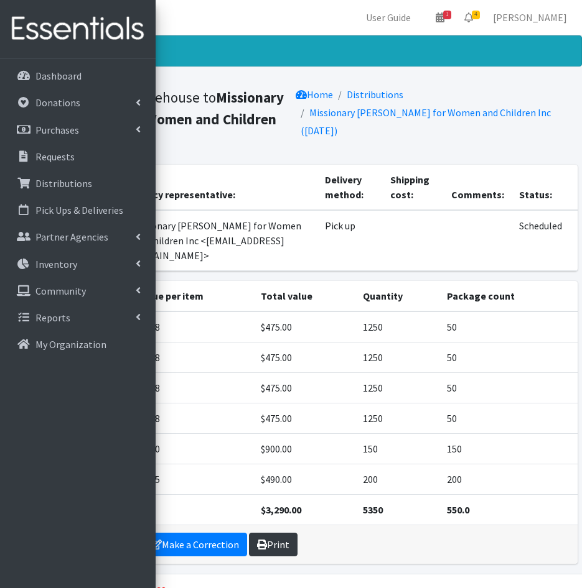
click at [276, 533] on link "Print" at bounding box center [273, 545] width 49 height 24
click at [473, 21] on icon at bounding box center [468, 17] width 9 height 10
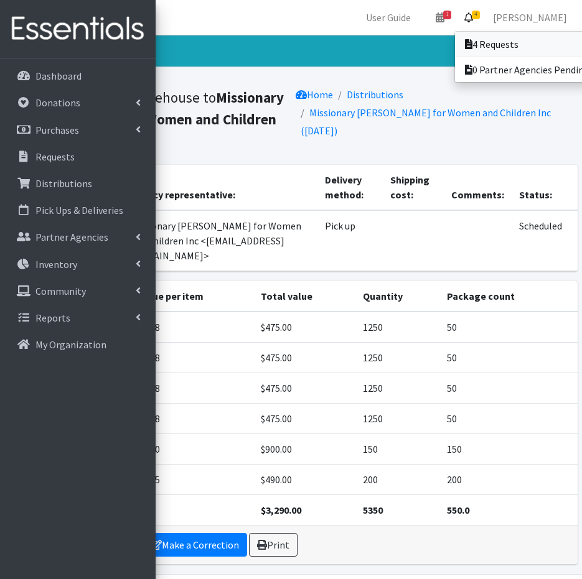
click at [506, 47] on link "4 Requests" at bounding box center [541, 44] width 173 height 25
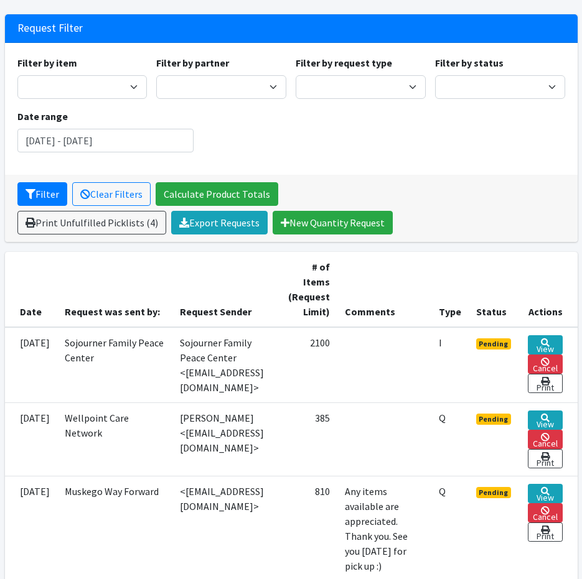
scroll to position [187, 0]
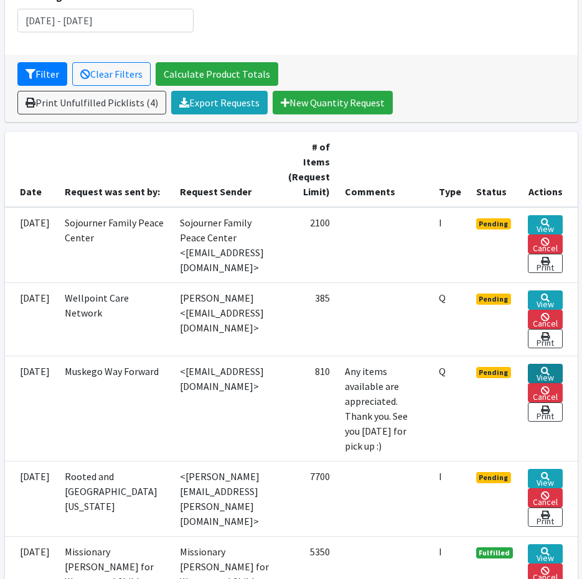
click at [549, 369] on icon at bounding box center [544, 371] width 9 height 9
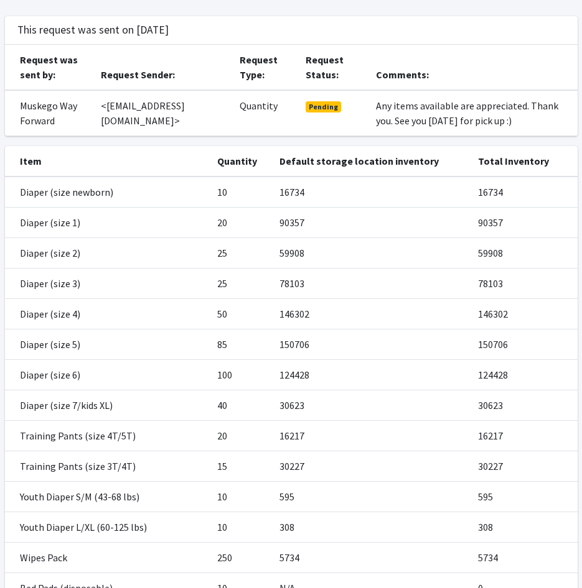
scroll to position [373, 0]
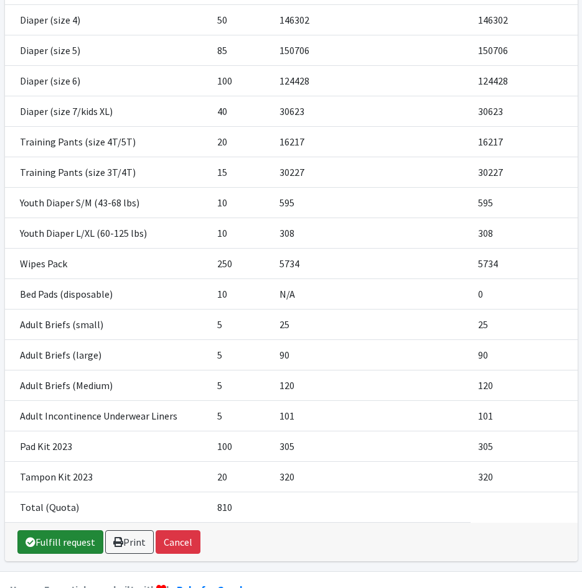
click at [53, 536] on link "Fulfill request" at bounding box center [60, 543] width 86 height 24
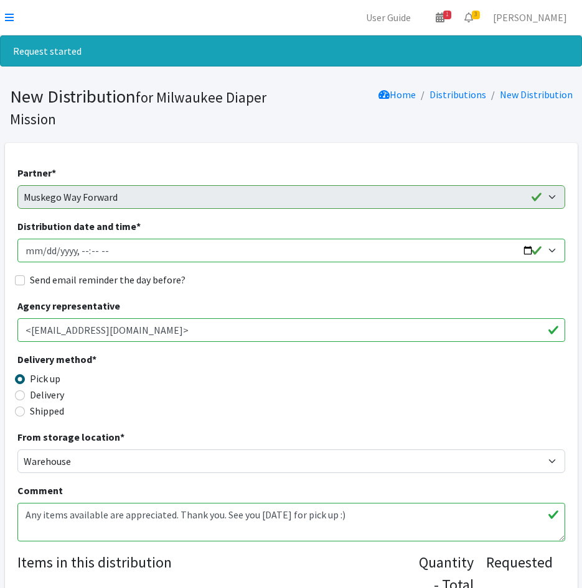
click at [33, 251] on input "Distribution date and time *" at bounding box center [290, 251] width 547 height 24
type input "[DATE]T23:59"
type input "[DATE]T10:30"
click at [22, 278] on input "Send email reminder the day before?" at bounding box center [20, 281] width 10 height 10
checkbox input "true"
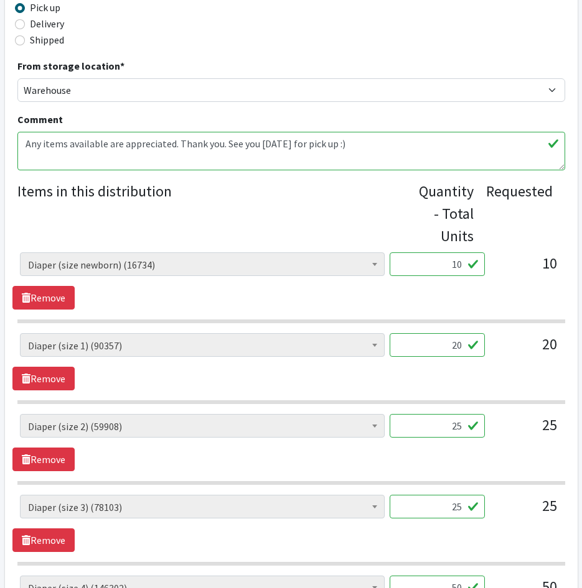
scroll to position [373, 0]
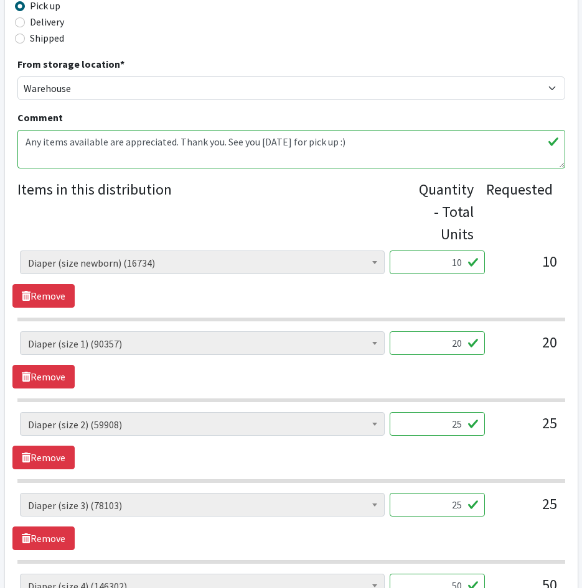
drag, startPoint x: 430, startPoint y: 267, endPoint x: 539, endPoint y: 270, distance: 108.3
click at [539, 270] on div "AIO's (Newborn) (12) AIO's (Sized) (35) Adult Briefs (Medium) (120) Adult Brief…" at bounding box center [291, 268] width 542 height 34
type input "250"
drag, startPoint x: 438, startPoint y: 340, endPoint x: 502, endPoint y: 340, distance: 64.1
click at [501, 340] on div "AIO's (Newborn) (12) AIO's (Sized) (35) Adult Briefs (Medium) (120) Adult Brief…" at bounding box center [291, 349] width 542 height 34
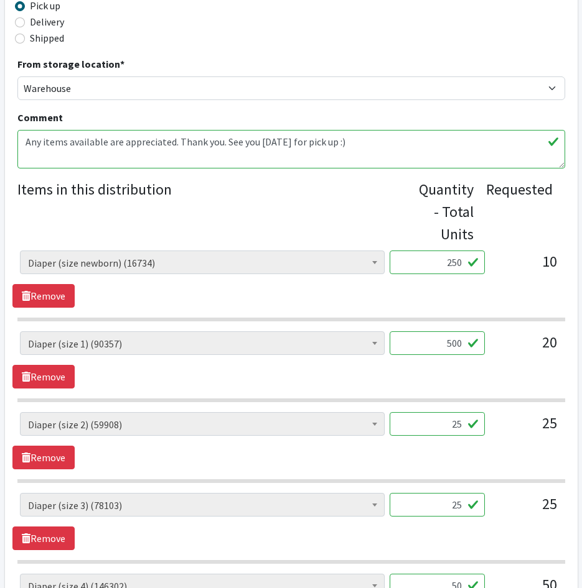
type input "500"
click at [437, 425] on input "25" at bounding box center [436, 424] width 95 height 24
type input "625"
click at [438, 517] on input "25" at bounding box center [436, 505] width 95 height 24
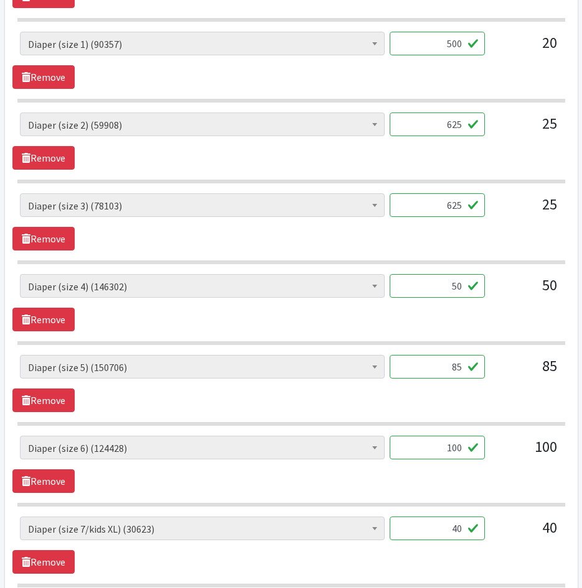
scroll to position [684, 0]
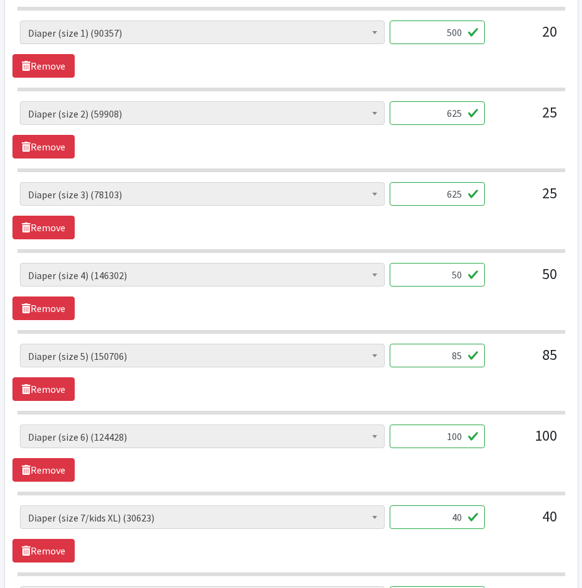
type input "625"
drag, startPoint x: 426, startPoint y: 274, endPoint x: 508, endPoint y: 274, distance: 81.5
click at [507, 274] on div "AIO's (Newborn) (12) AIO's (Sized) (35) Adult Briefs (Medium) (120) Adult Brief…" at bounding box center [291, 280] width 542 height 34
type input "1000"
drag, startPoint x: 439, startPoint y: 358, endPoint x: 474, endPoint y: 359, distance: 34.9
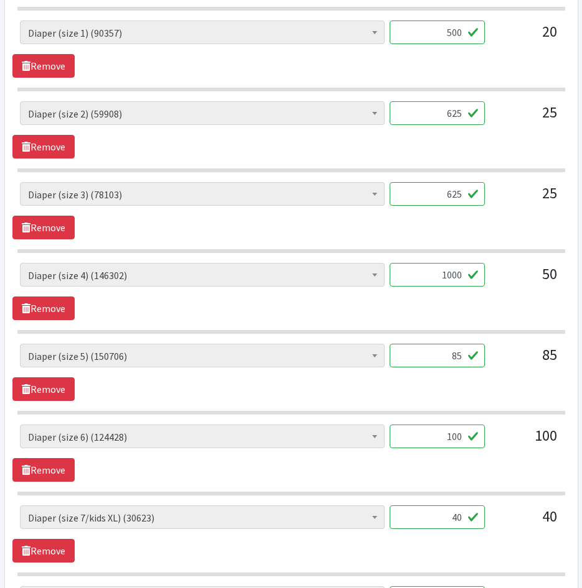
click at [474, 359] on input "85" at bounding box center [436, 356] width 95 height 24
type input "1625"
drag, startPoint x: 451, startPoint y: 439, endPoint x: 443, endPoint y: 439, distance: 7.5
click at [443, 439] on input "100" at bounding box center [436, 437] width 95 height 24
type input "2000"
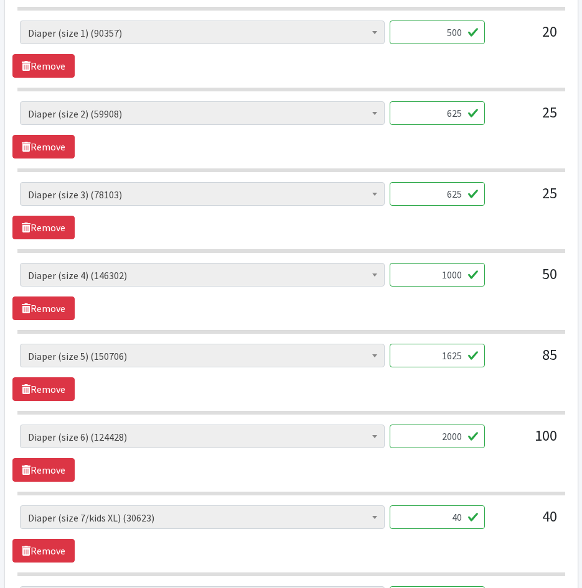
drag, startPoint x: 431, startPoint y: 511, endPoint x: 501, endPoint y: 512, distance: 69.7
click at [506, 515] on div "AIO's (Newborn) (12) AIO's (Sized) (35) Adult Briefs (Medium) (120) Adult Brief…" at bounding box center [291, 523] width 542 height 34
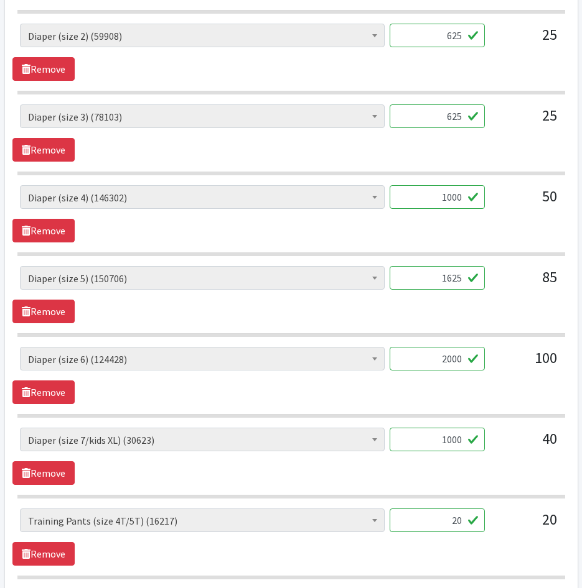
scroll to position [933, 0]
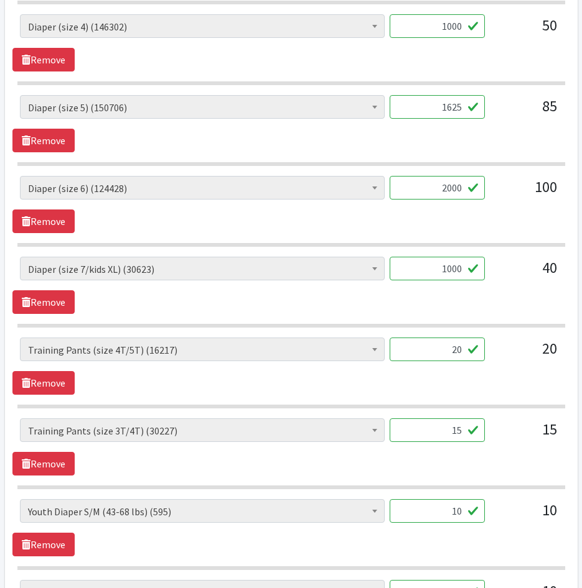
type input "1000"
click at [415, 376] on div "AIO's (Newborn) (12) AIO's (Sized) (35) Adult Briefs (Medium) (120) Adult Brief…" at bounding box center [290, 366] width 557 height 57
click at [468, 350] on input "20" at bounding box center [436, 350] width 95 height 24
type input "500"
click at [441, 445] on div "15" at bounding box center [436, 436] width 95 height 34
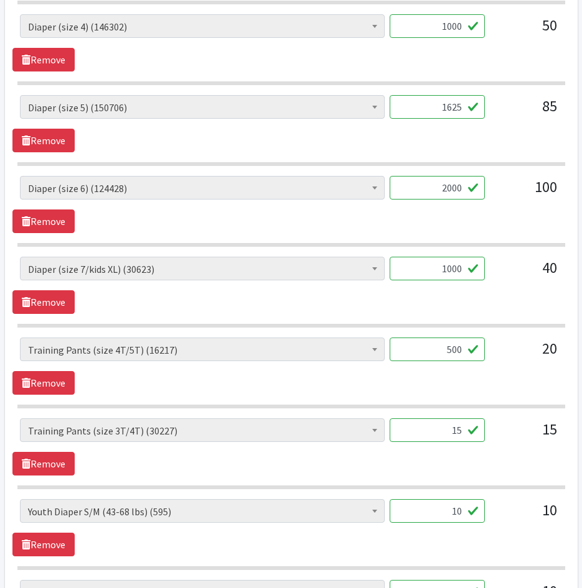
drag, startPoint x: 434, startPoint y: 429, endPoint x: 504, endPoint y: 429, distance: 70.9
click at [504, 429] on div "AIO's (Newborn) (12) AIO's (Sized) (35) Adult Briefs (Medium) (120) Adult Brief…" at bounding box center [291, 436] width 542 height 34
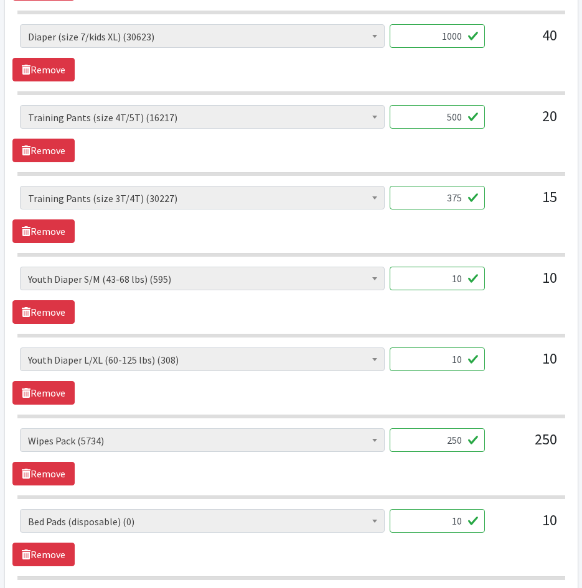
scroll to position [1306, 0]
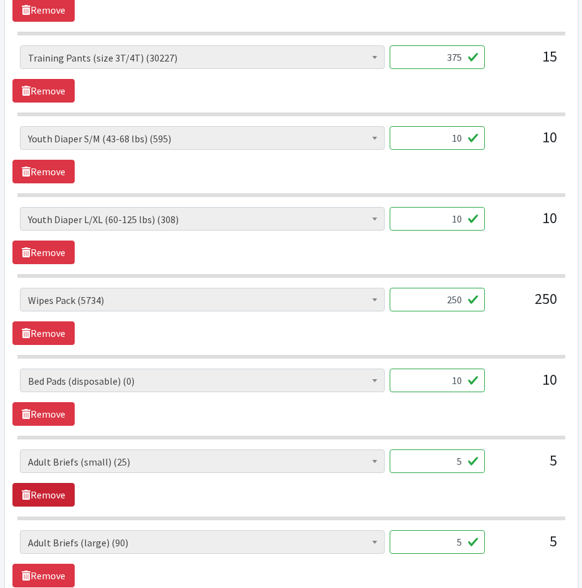
type input "375"
click at [60, 414] on link "Remove" at bounding box center [43, 414] width 62 height 24
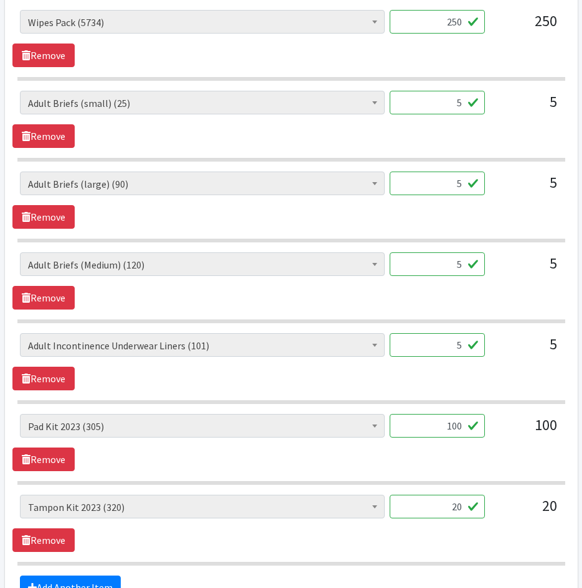
scroll to position [1617, 0]
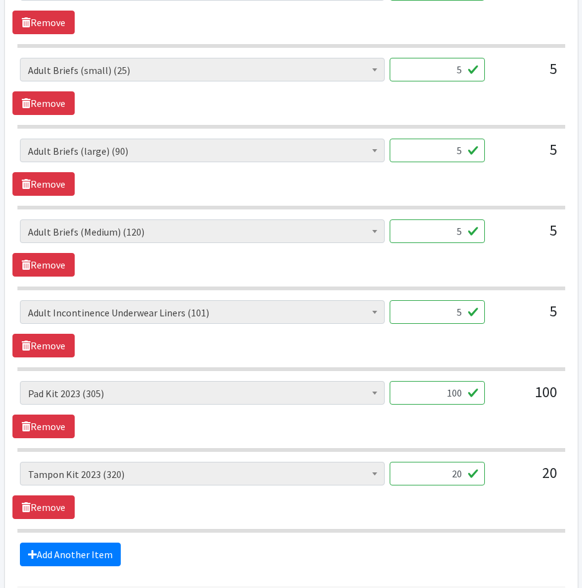
drag, startPoint x: 497, startPoint y: 402, endPoint x: 517, endPoint y: 404, distance: 19.9
click at [513, 404] on div "AIO's (Newborn) (12) AIO's (Sized) (35) Adult Briefs (Medium) (120) Adult Brief…" at bounding box center [291, 398] width 542 height 34
type input "80"
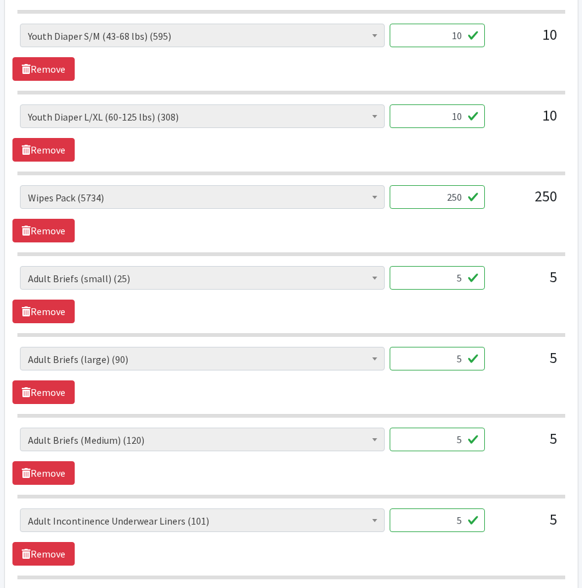
scroll to position [1431, 0]
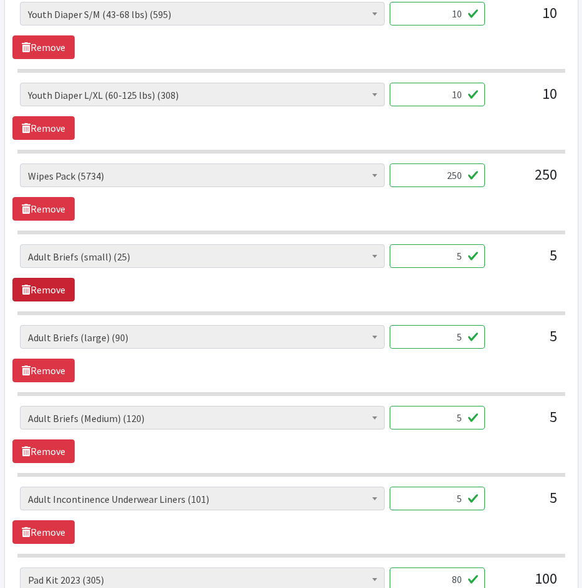
click at [48, 285] on link "Remove" at bounding box center [43, 290] width 62 height 24
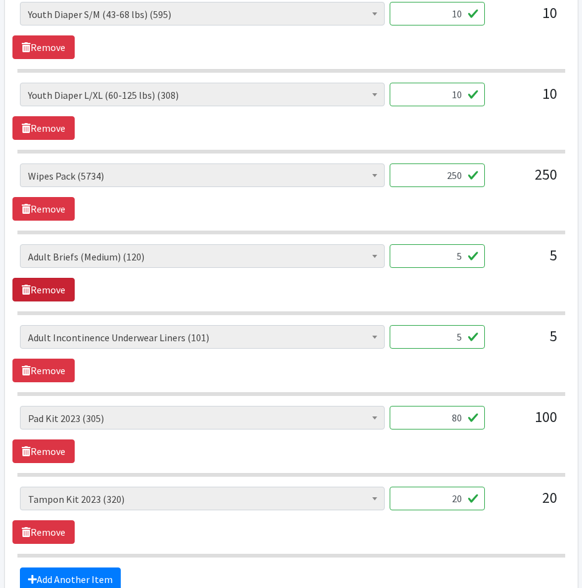
click at [48, 285] on link "Remove" at bounding box center [43, 290] width 62 height 24
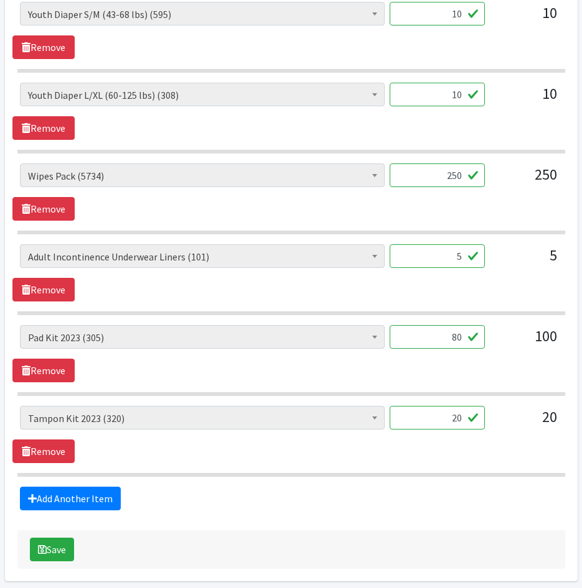
drag, startPoint x: 442, startPoint y: 256, endPoint x: 532, endPoint y: 257, distance: 90.2
click at [474, 257] on input "5" at bounding box center [436, 256] width 95 height 24
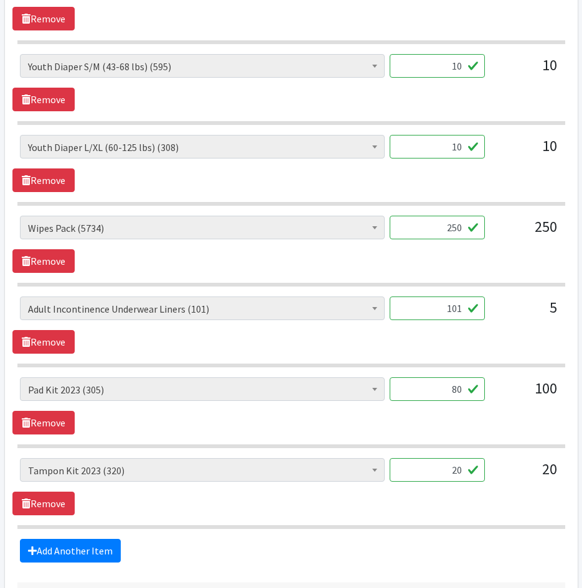
scroll to position [1306, 0]
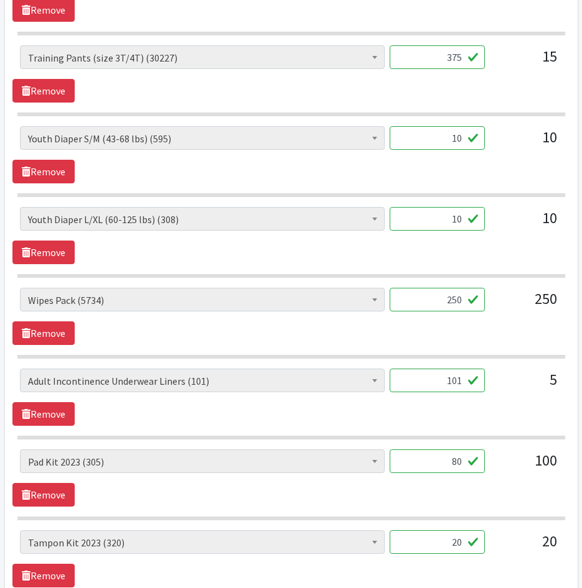
type input "101"
drag, startPoint x: 440, startPoint y: 216, endPoint x: 542, endPoint y: 233, distance: 102.7
click at [542, 233] on div "AIO's (Newborn) (12) AIO's (Sized) (35) Adult Briefs (Medium) (120) Adult Brief…" at bounding box center [291, 224] width 542 height 34
type input "120"
drag, startPoint x: 442, startPoint y: 141, endPoint x: 488, endPoint y: 141, distance: 45.4
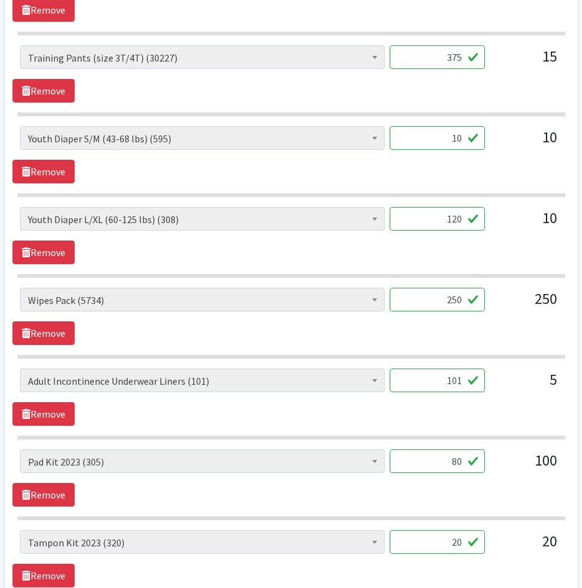
click at [488, 141] on div "AIO's (Newborn) (12) AIO's (Sized) (35) Adult Briefs (Medium) (120) Adult Brief…" at bounding box center [291, 143] width 542 height 34
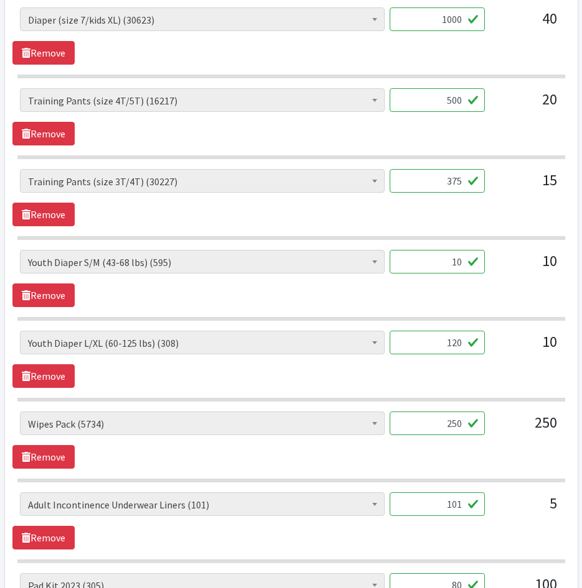
scroll to position [1182, 0]
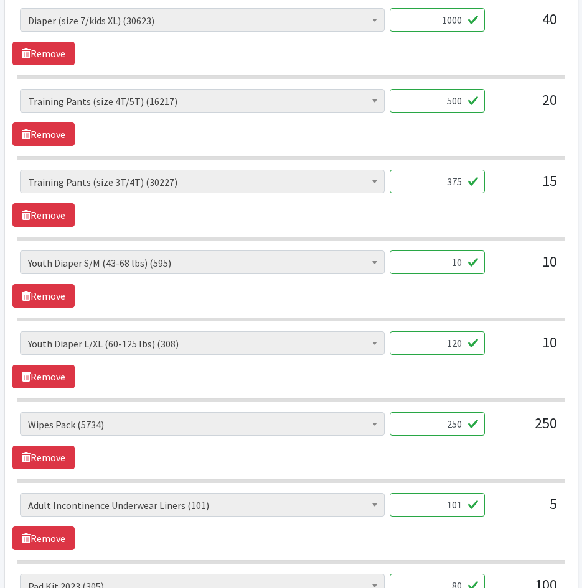
click at [441, 301] on div "AIO's (Newborn) (12) AIO's (Sized) (35) Adult Briefs (Medium) (120) Adult Brief…" at bounding box center [290, 279] width 557 height 57
drag, startPoint x: 443, startPoint y: 262, endPoint x: 503, endPoint y: 259, distance: 60.4
click at [502, 259] on div "AIO's (Newborn) (12) AIO's (Sized) (35) Adult Briefs (Medium) (120) Adult Brief…" at bounding box center [291, 268] width 542 height 34
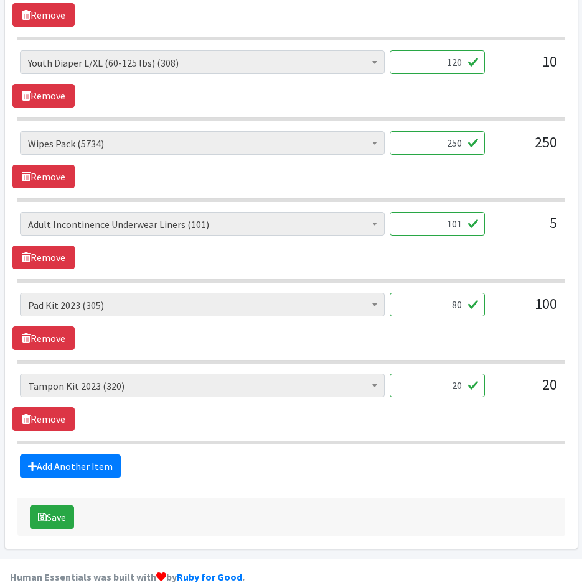
scroll to position [1480, 0]
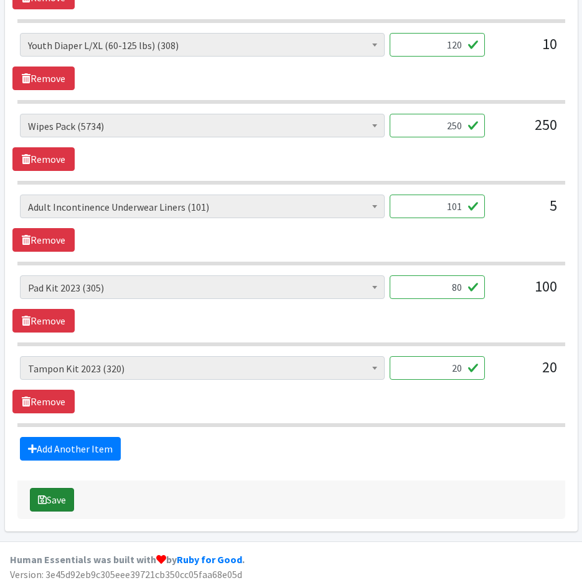
type input "120"
click at [49, 495] on button "Save" at bounding box center [52, 500] width 44 height 24
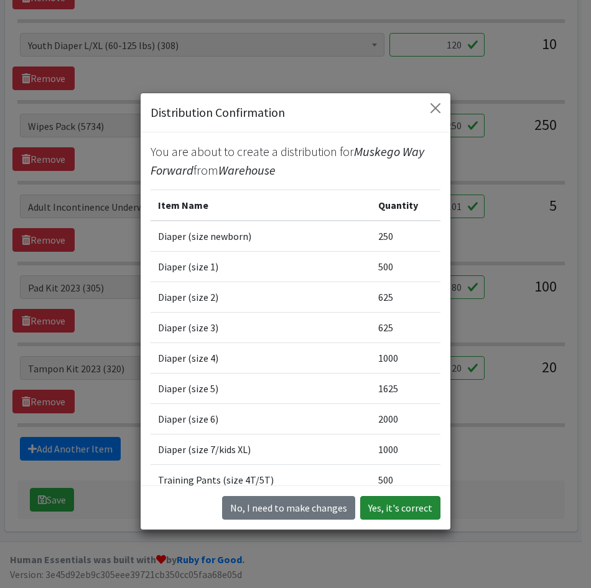
click at [415, 504] on button "Yes, it's correct" at bounding box center [400, 508] width 80 height 24
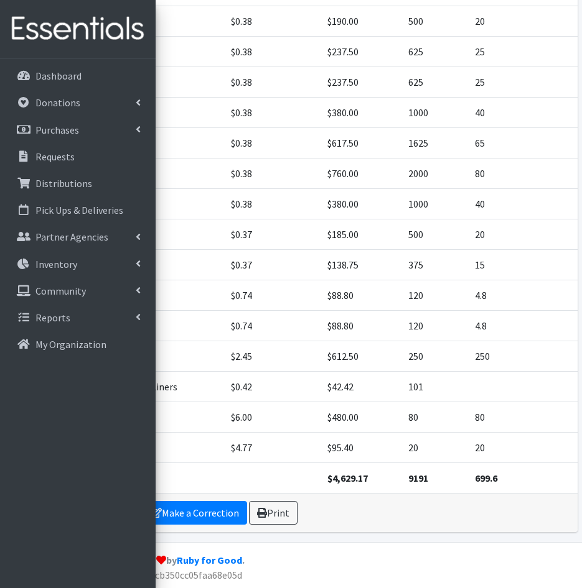
scroll to position [315, 0]
click at [261, 511] on icon at bounding box center [262, 513] width 10 height 10
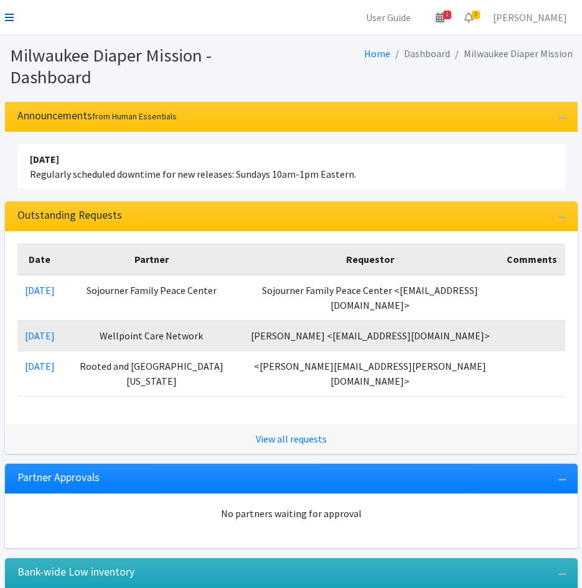
click at [6, 16] on icon at bounding box center [9, 17] width 9 height 10
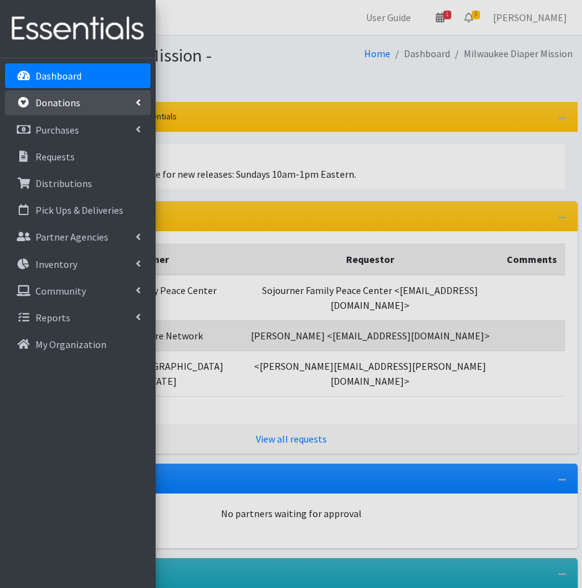
click at [35, 109] on link "Donations" at bounding box center [78, 102] width 146 height 25
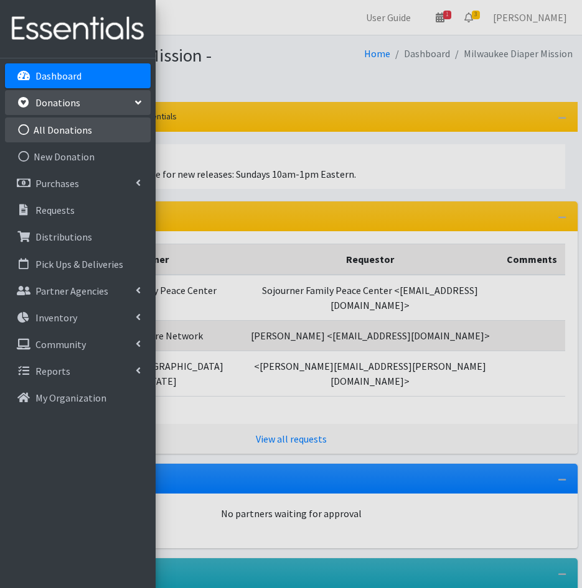
click at [43, 137] on link "All Donations" at bounding box center [78, 130] width 146 height 25
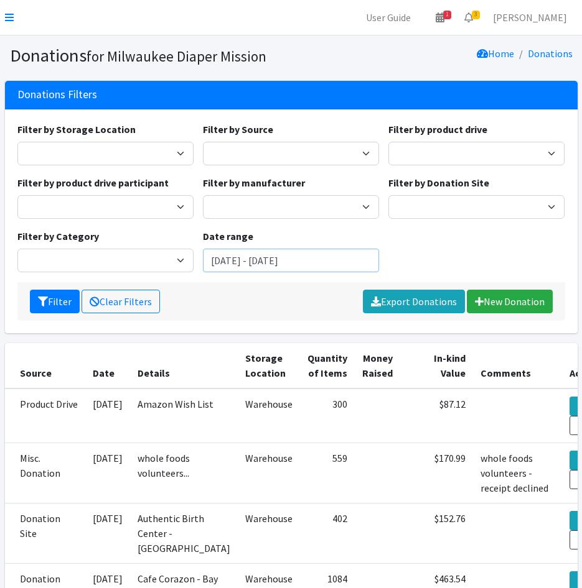
click at [271, 262] on input "[DATE] - [DATE]" at bounding box center [291, 261] width 176 height 24
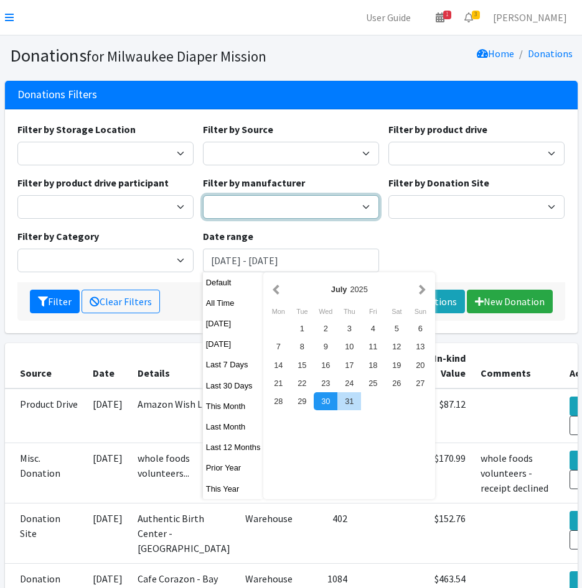
click at [279, 206] on select "Baby2Baby Huggies" at bounding box center [291, 207] width 176 height 24
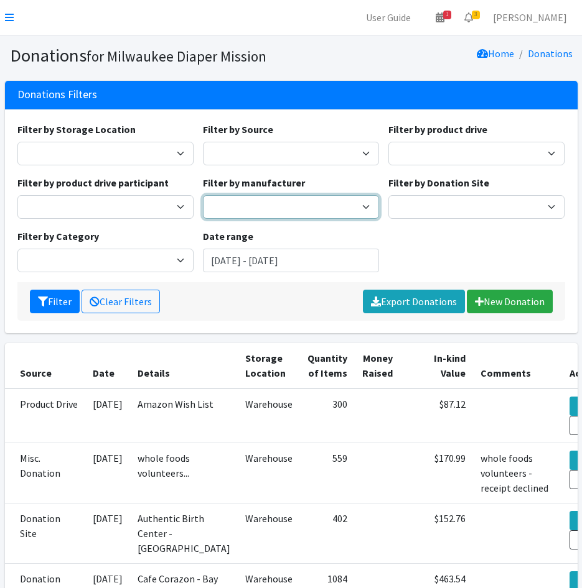
select select "131"
click at [203, 195] on select "Baby2Baby Huggies" at bounding box center [291, 207] width 176 height 24
click at [247, 263] on input "[DATE] - [DATE]" at bounding box center [291, 261] width 176 height 24
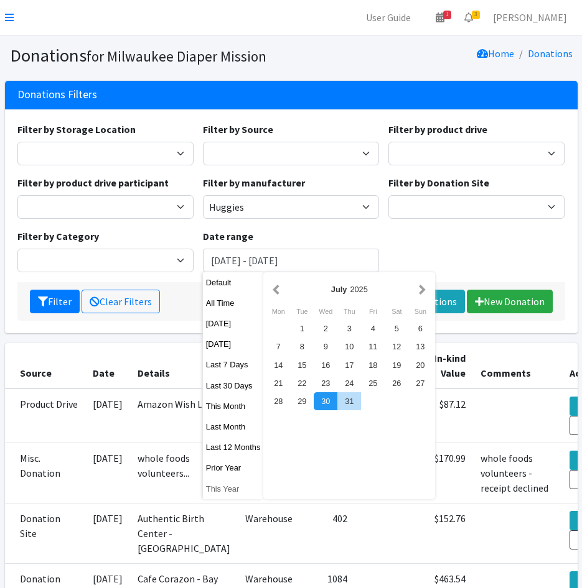
click at [223, 486] on button "This Year" at bounding box center [233, 489] width 61 height 18
type input "[DATE] - [DATE]"
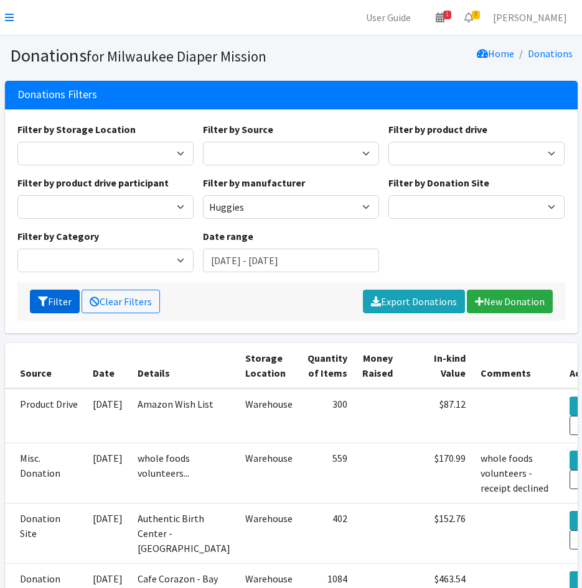
click at [49, 301] on button "Filter" at bounding box center [55, 302] width 50 height 24
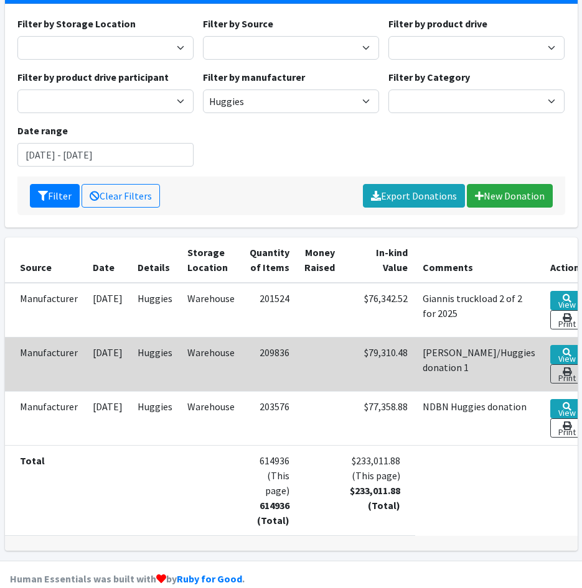
scroll to position [106, 0]
